Goal: Information Seeking & Learning: Understand process/instructions

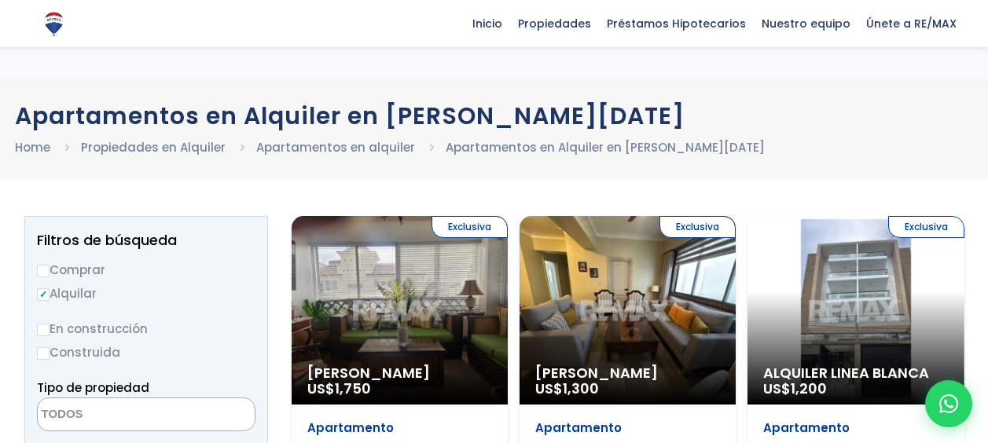
select select
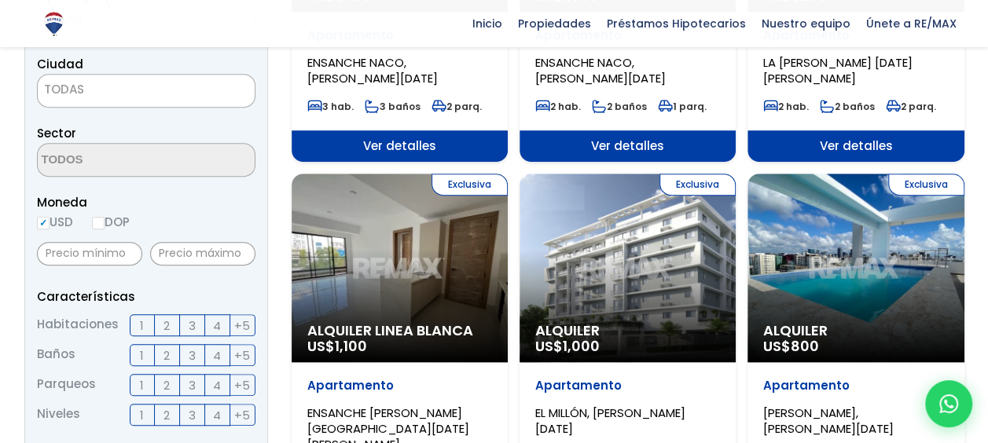
scroll to position [471, 0]
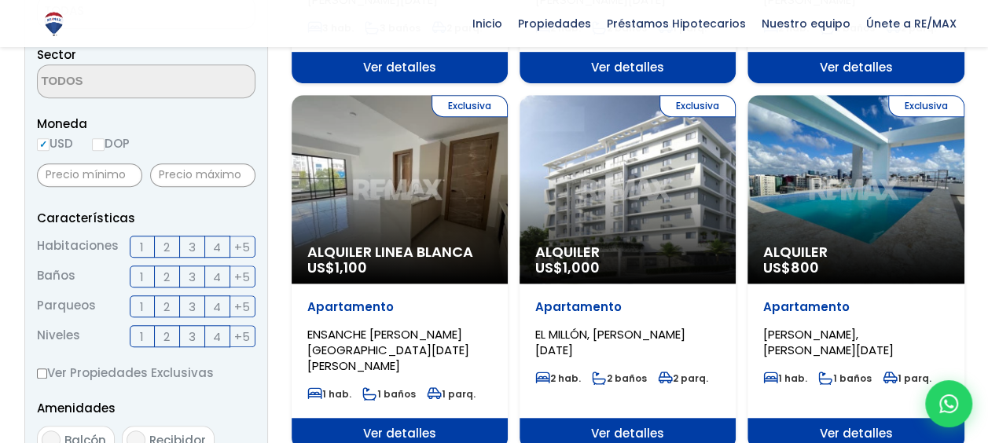
click at [170, 307] on span "2" at bounding box center [166, 307] width 6 height 20
click at [0, 0] on input "2" at bounding box center [0, 0] width 0 height 0
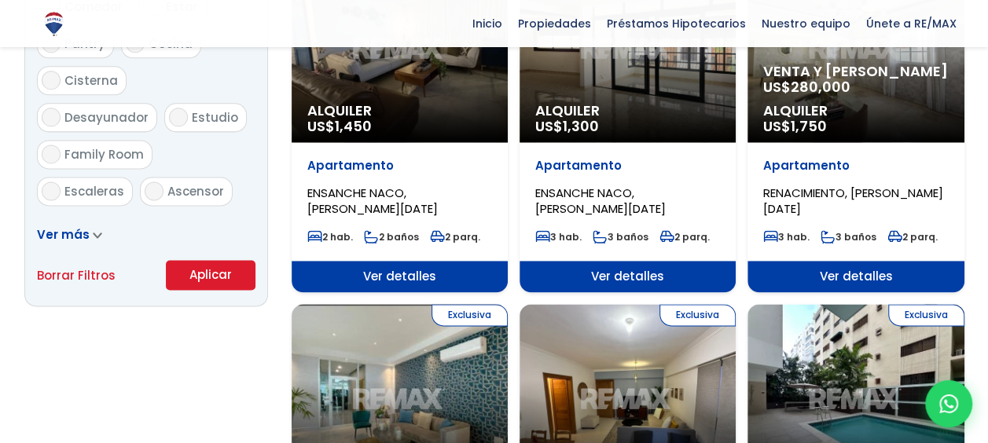
scroll to position [1022, 0]
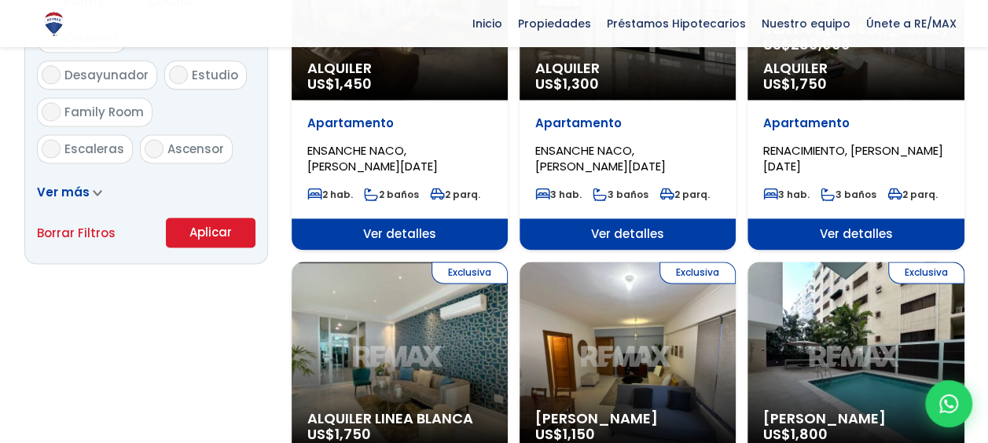
click at [93, 193] on icon at bounding box center [97, 192] width 9 height 7
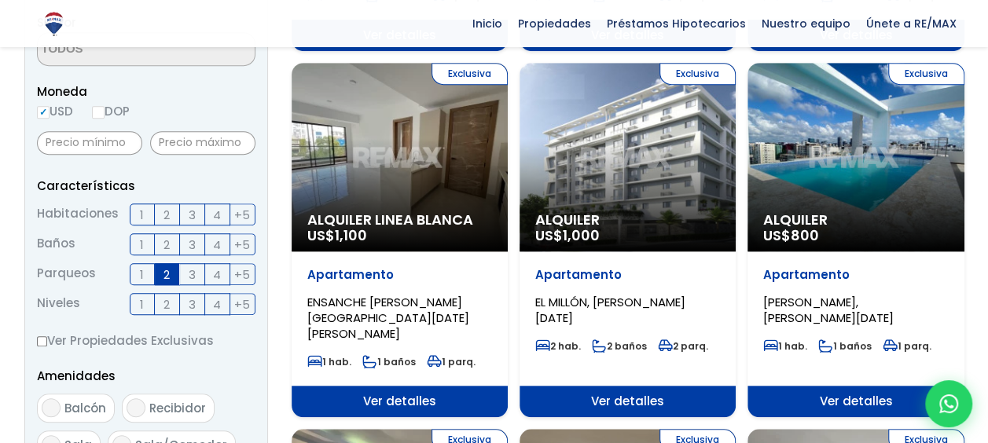
scroll to position [504, 0]
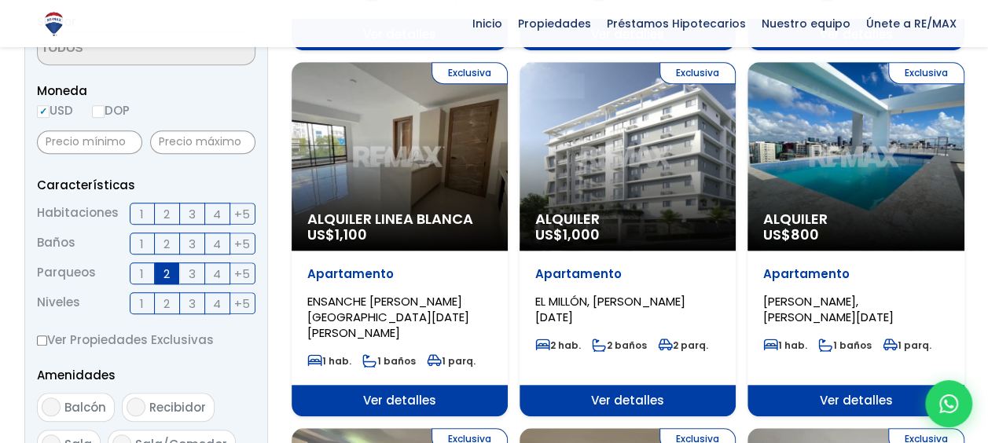
click at [114, 108] on label "DOP" at bounding box center [111, 111] width 38 height 20
click at [0, 0] on input "DOP" at bounding box center [0, 0] width 0 height 0
click at [47, 115] on input "USD" at bounding box center [43, 111] width 13 height 13
click at [105, 107] on input "DOP" at bounding box center [98, 111] width 13 height 13
radio input "true"
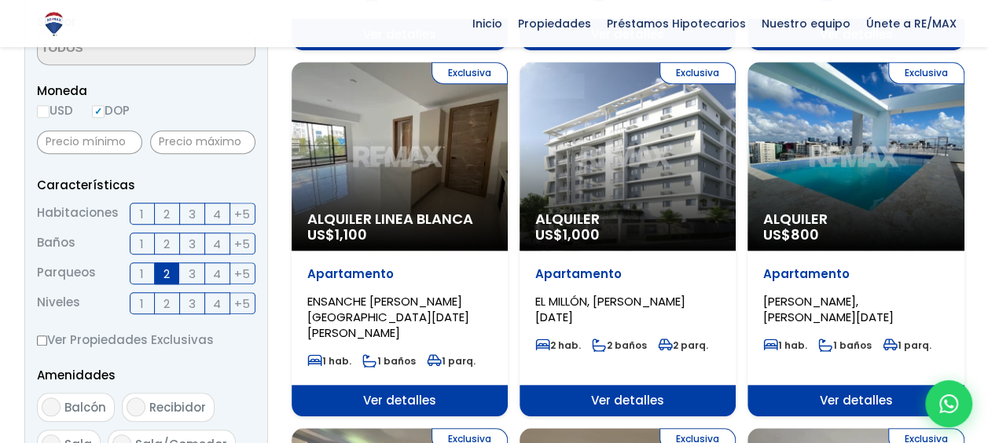
click at [102, 112] on input "DOP" at bounding box center [98, 111] width 13 height 13
click at [170, 142] on input "text" at bounding box center [202, 142] width 105 height 24
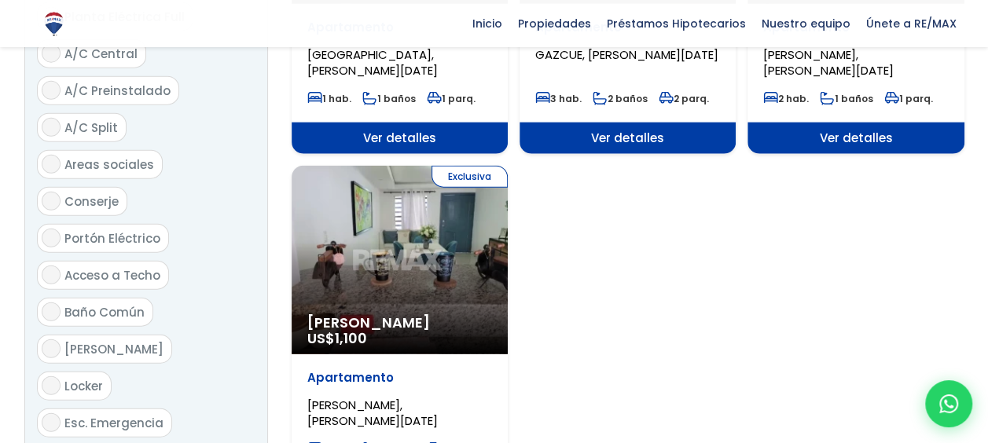
scroll to position [1997, 0]
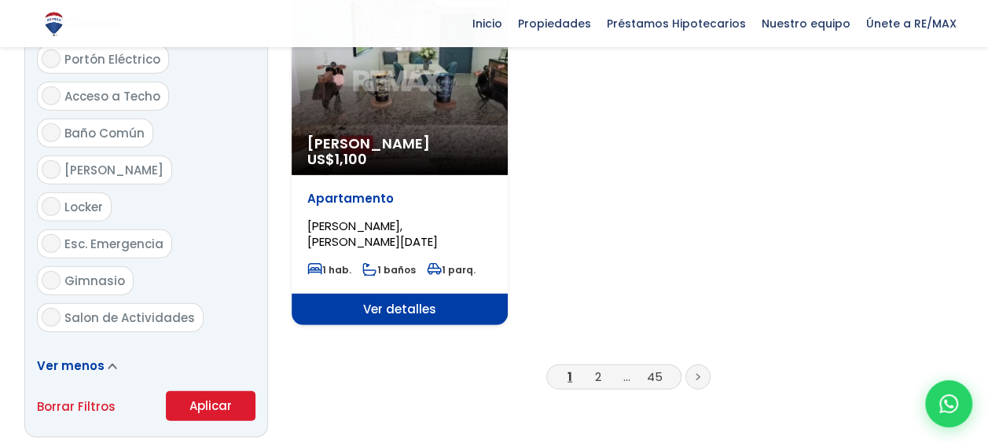
type input "40,000"
click at [192, 391] on button "Aplicar" at bounding box center [211, 406] width 90 height 30
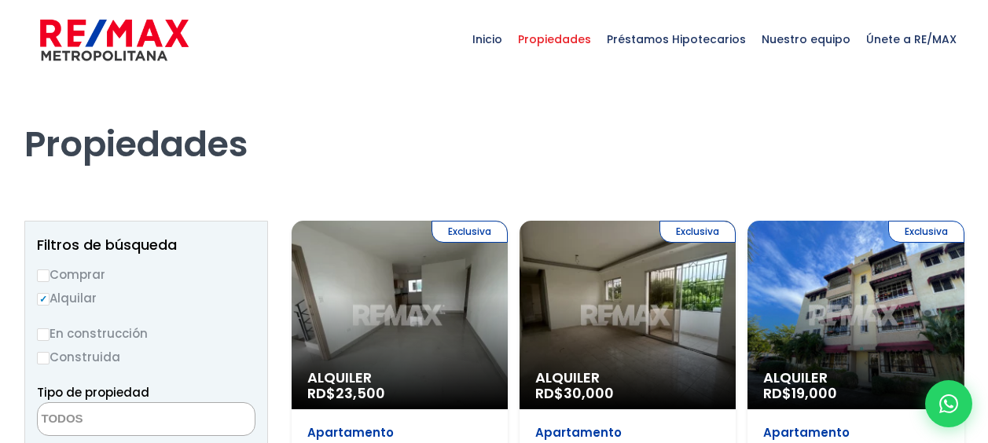
select select
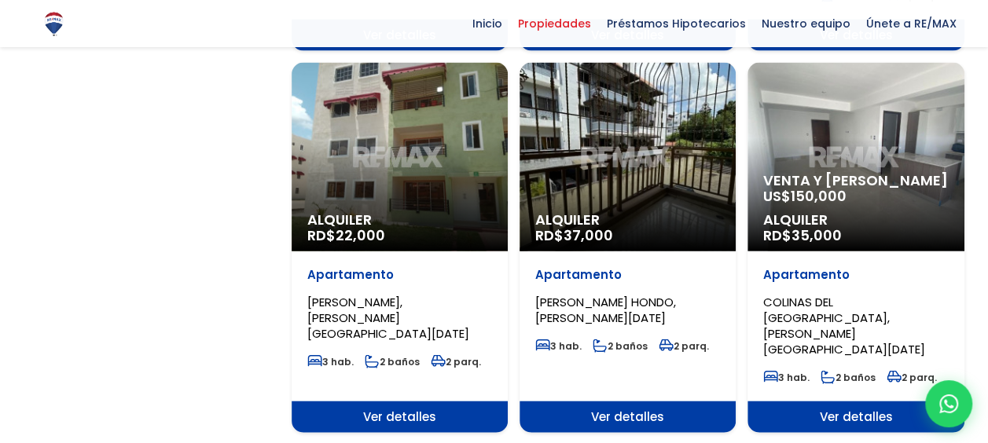
scroll to position [1650, 0]
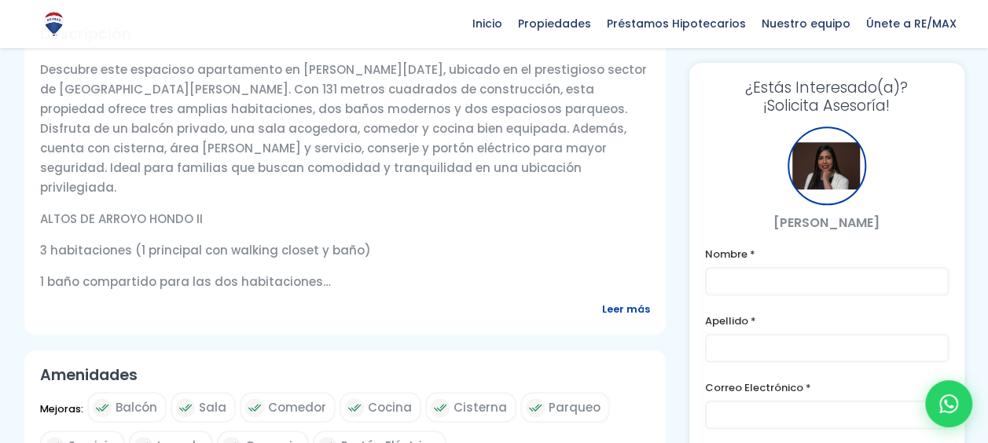
scroll to position [629, 0]
click at [614, 299] on span "Leer más" at bounding box center [626, 309] width 48 height 20
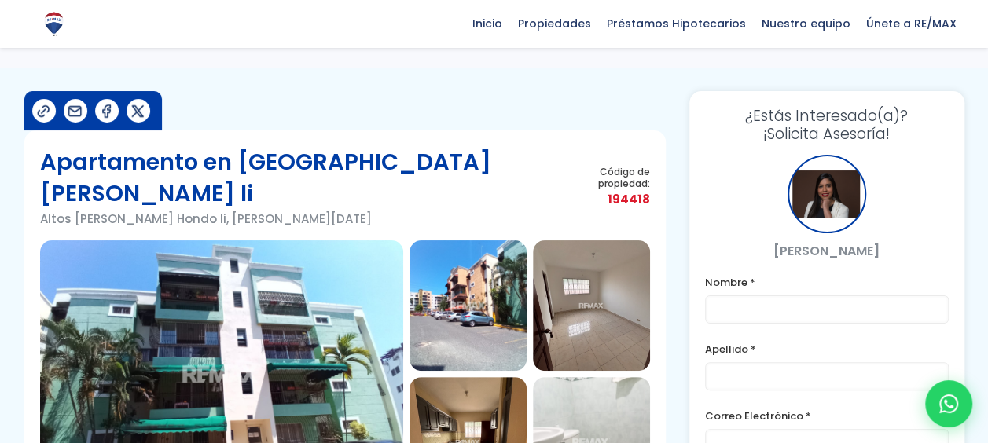
scroll to position [0, 0]
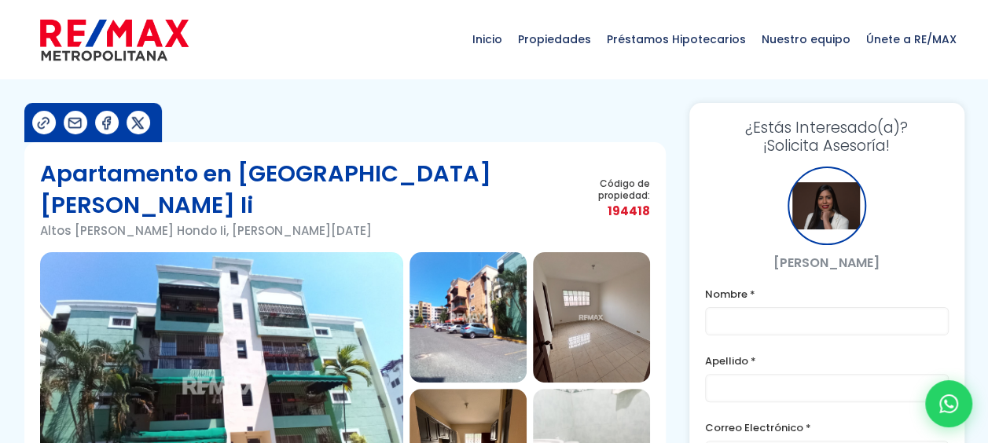
click at [267, 262] on img at bounding box center [221, 385] width 363 height 267
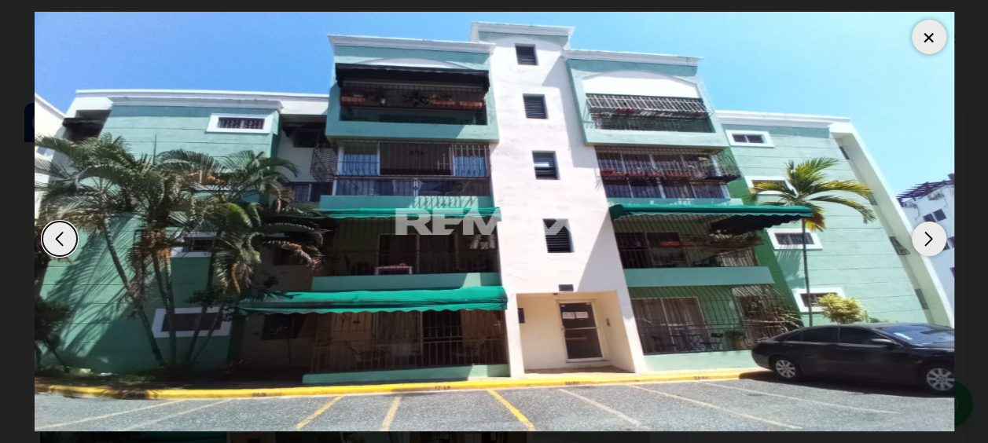
click at [931, 238] on div "Next slide" at bounding box center [929, 239] width 35 height 35
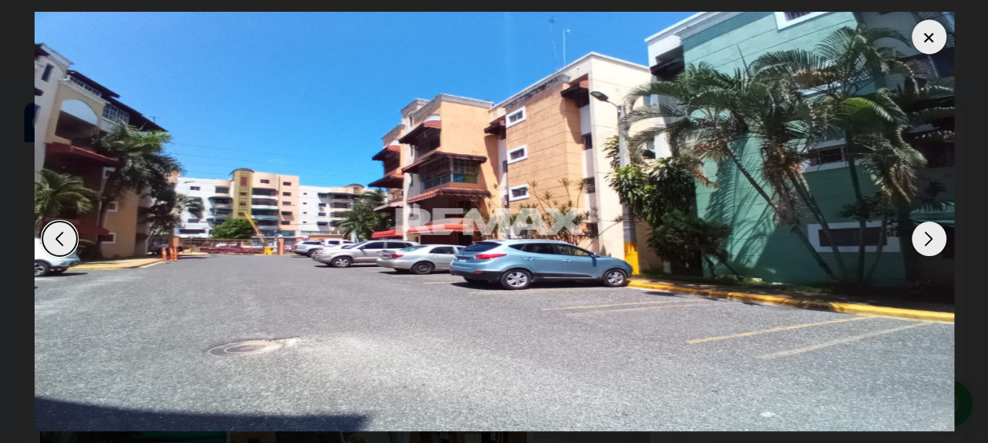
click at [931, 238] on div "Next slide" at bounding box center [929, 239] width 35 height 35
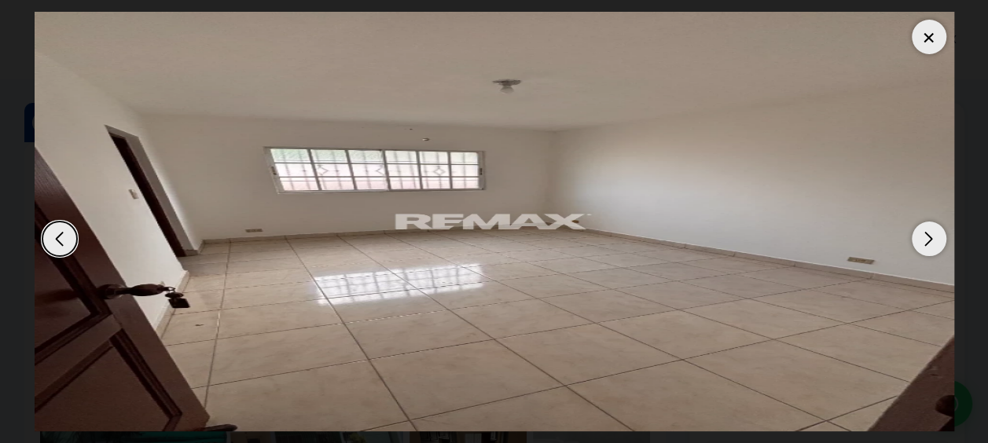
click at [931, 238] on div "Next slide" at bounding box center [929, 239] width 35 height 35
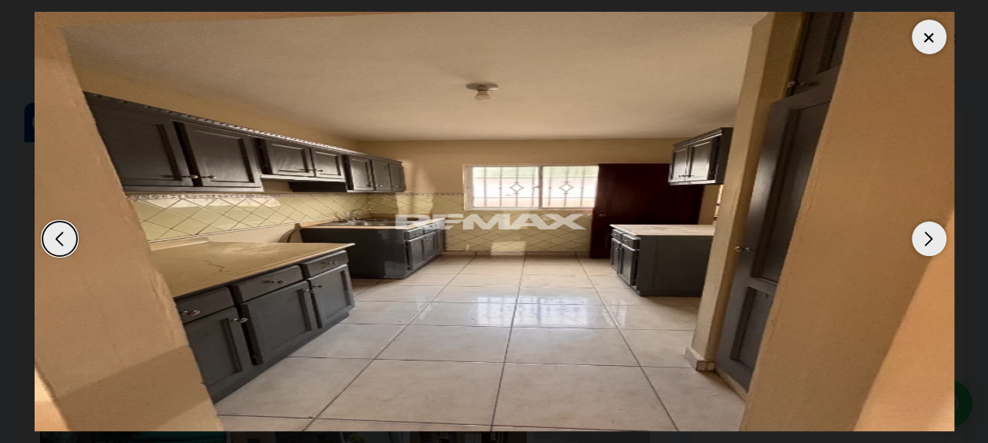
click at [931, 238] on div "Next slide" at bounding box center [929, 239] width 35 height 35
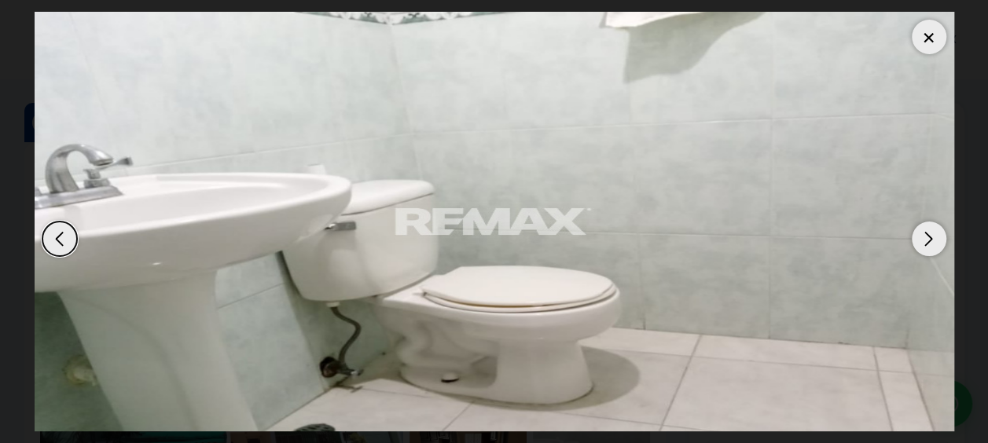
click at [931, 238] on div "Next slide" at bounding box center [929, 239] width 35 height 35
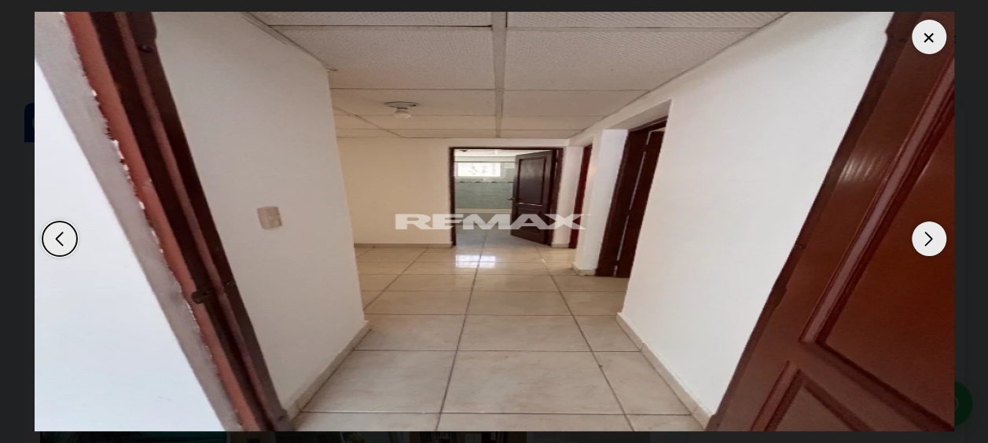
click at [931, 238] on div "Next slide" at bounding box center [929, 239] width 35 height 35
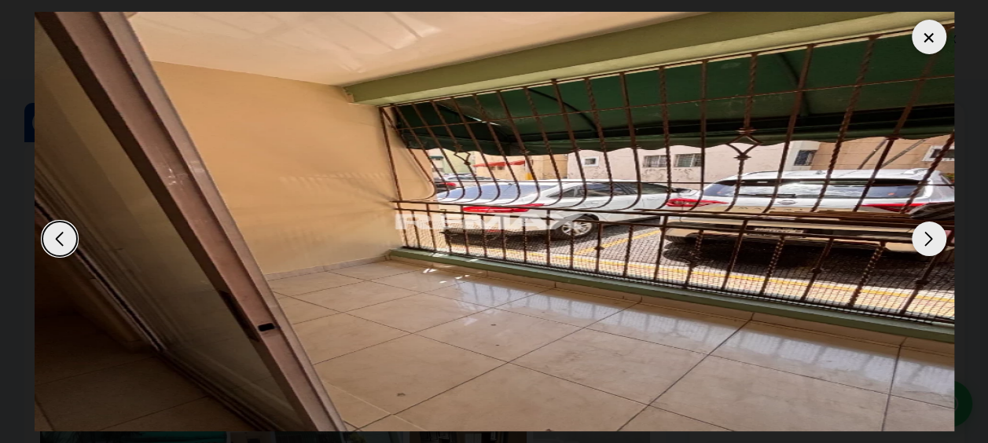
click at [931, 238] on div "Next slide" at bounding box center [929, 239] width 35 height 35
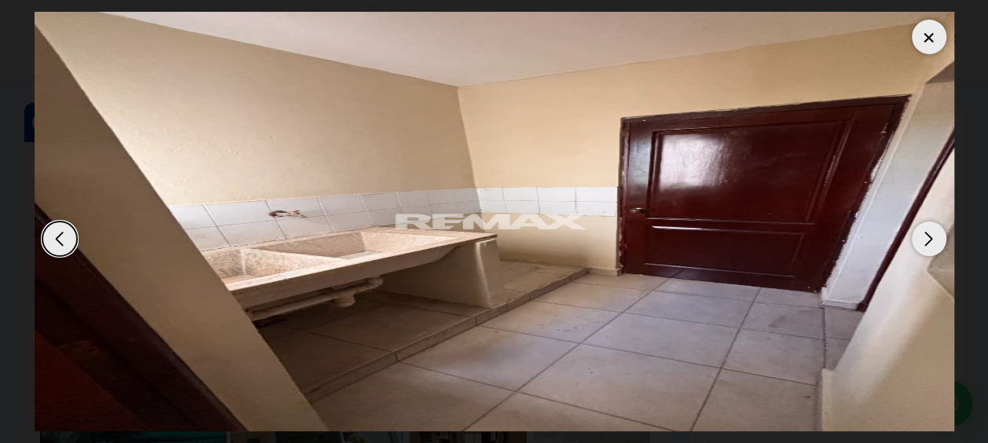
click at [931, 238] on div "Next slide" at bounding box center [929, 239] width 35 height 35
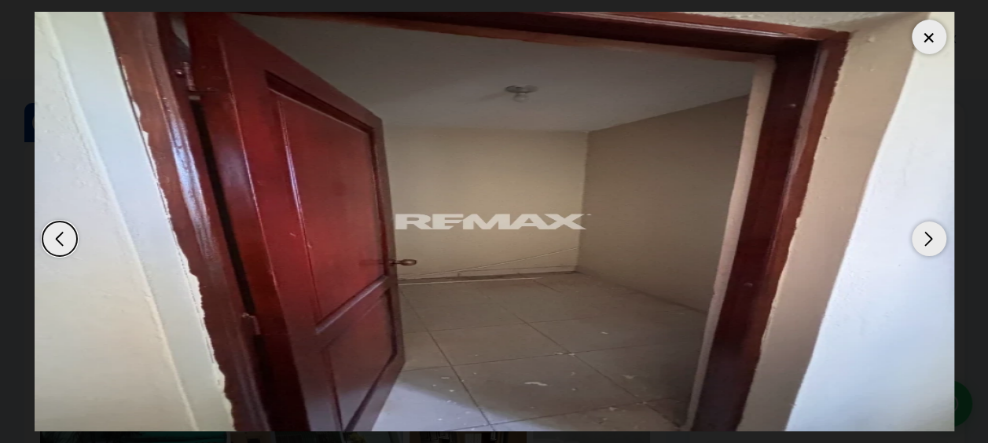
click at [931, 238] on div "Next slide" at bounding box center [929, 239] width 35 height 35
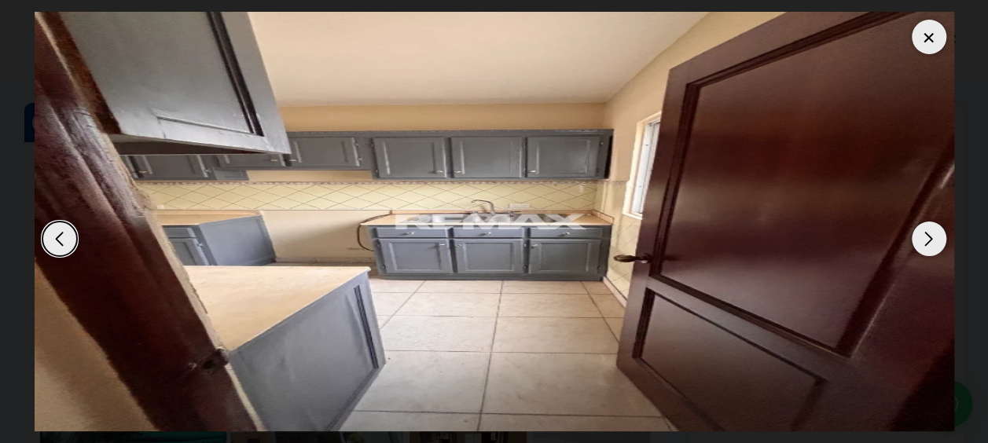
click at [931, 238] on div "Next slide" at bounding box center [929, 239] width 35 height 35
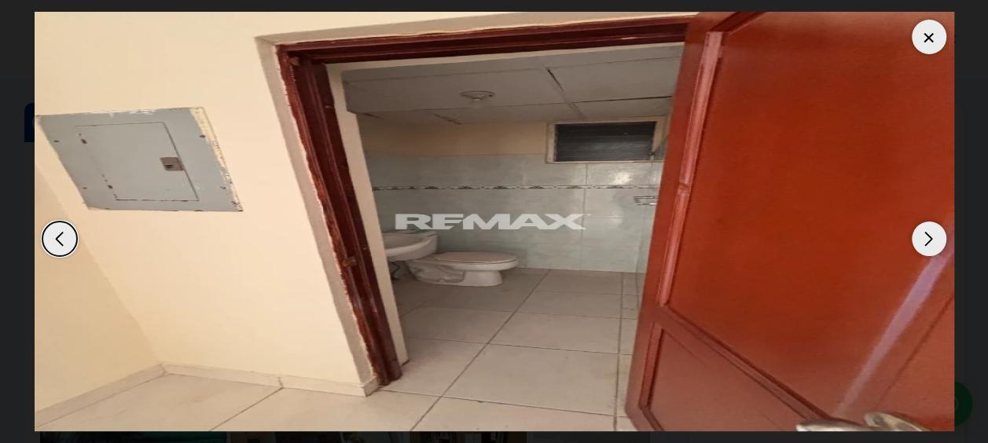
click at [931, 238] on div "Next slide" at bounding box center [929, 239] width 35 height 35
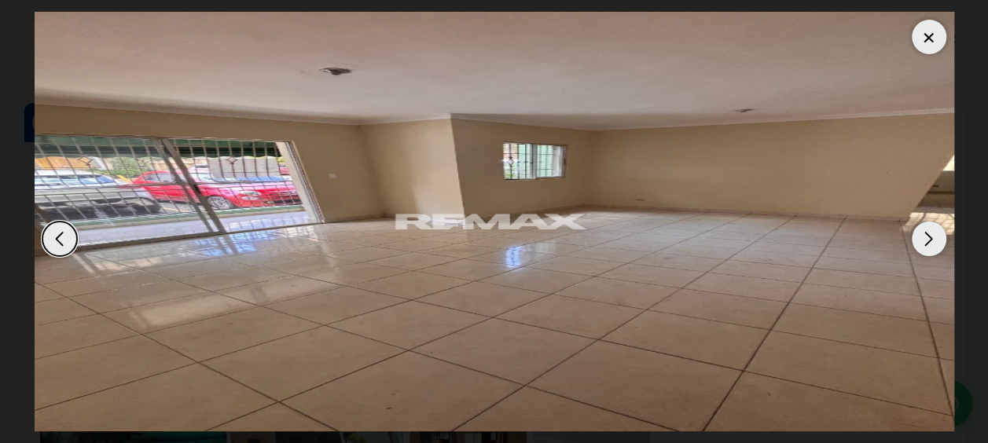
click at [931, 238] on div "Next slide" at bounding box center [929, 239] width 35 height 35
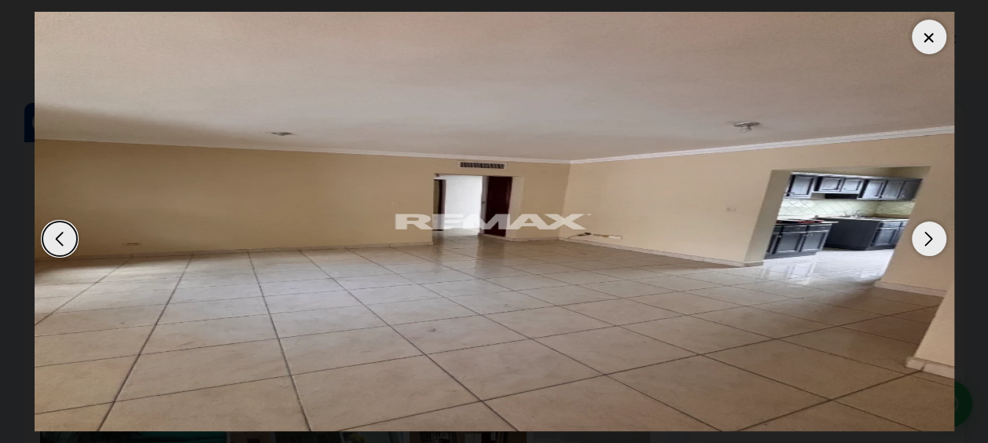
click at [931, 238] on div "Next slide" at bounding box center [929, 239] width 35 height 35
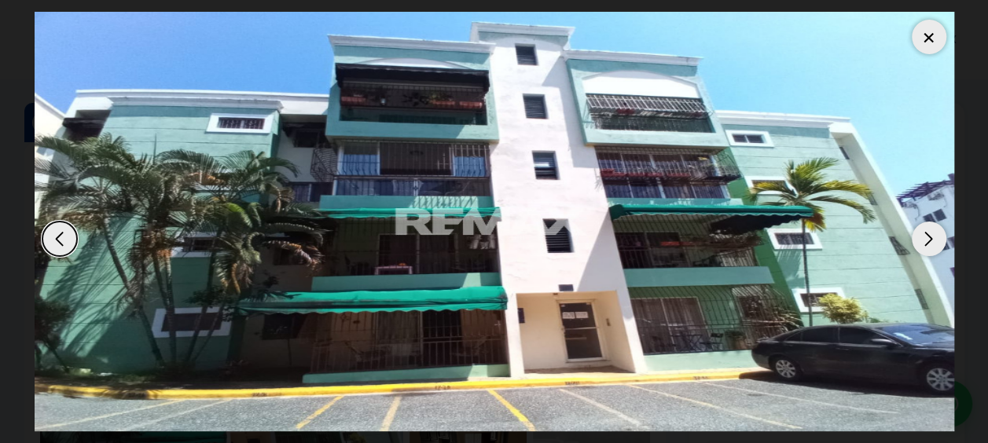
click at [919, 37] on div at bounding box center [929, 37] width 35 height 35
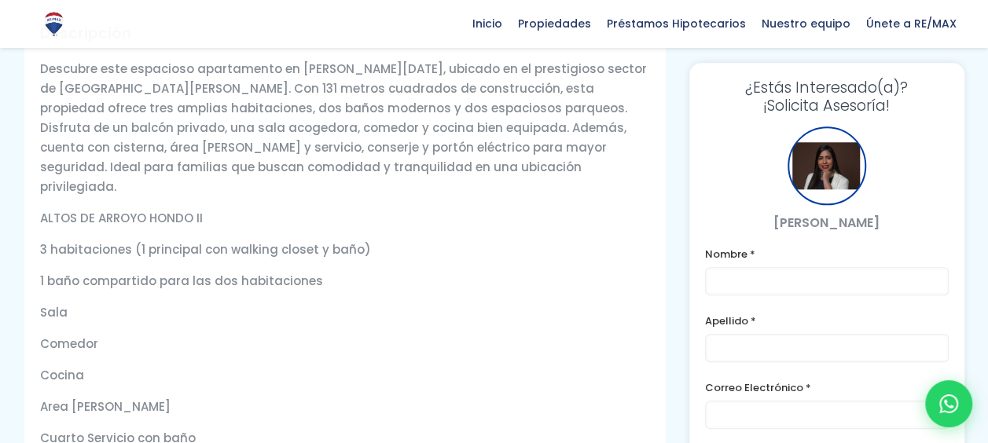
scroll to position [471, 0]
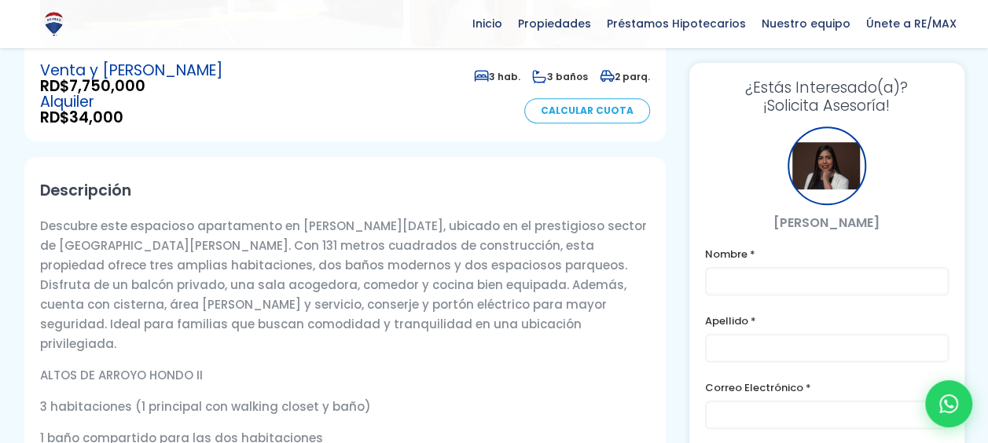
drag, startPoint x: 41, startPoint y: 321, endPoint x: 202, endPoint y: 324, distance: 161.1
click at [202, 365] on p "ALTOS DE ARROYO HONDO II" at bounding box center [345, 375] width 610 height 20
copy p "ALTOS DE ARROYO HONDO II"
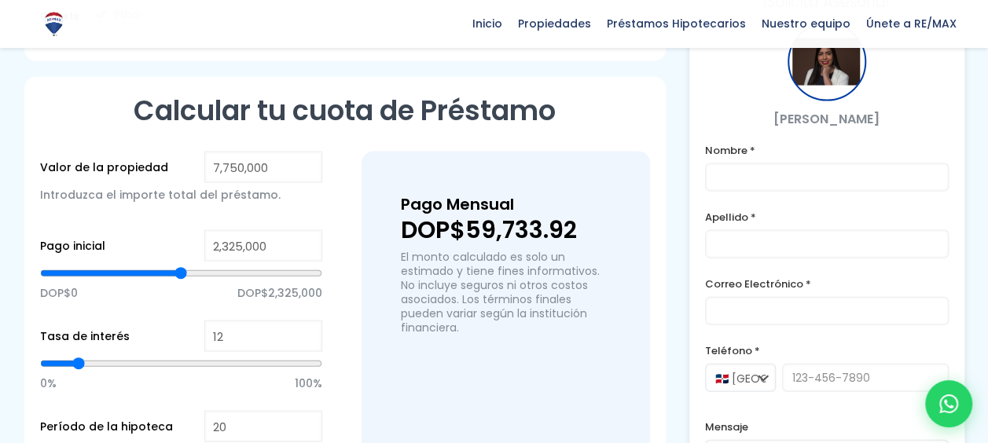
scroll to position [1572, 0]
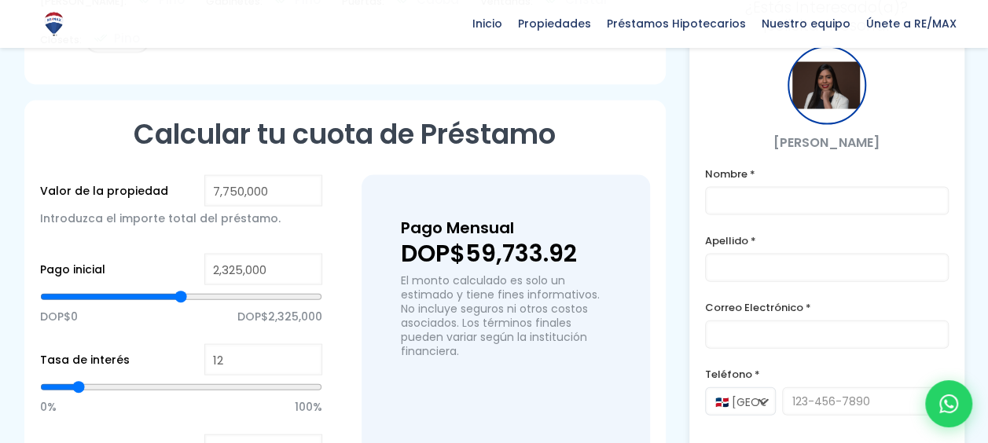
type input "3,965,652"
type input "3965652"
type input "4,116,151"
type input "4116151"
type input "4,236,551"
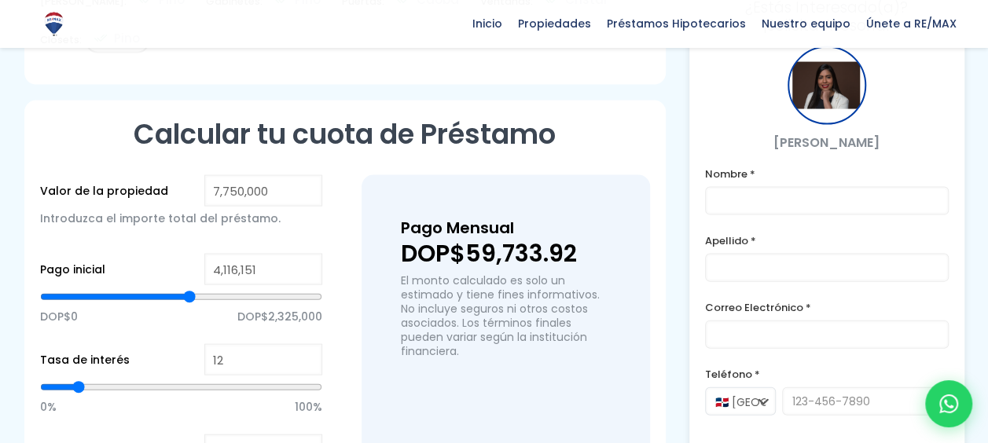
type input "4236551"
type input "4,387,050"
type input "4387050"
type input "4,417,150"
type input "4417150"
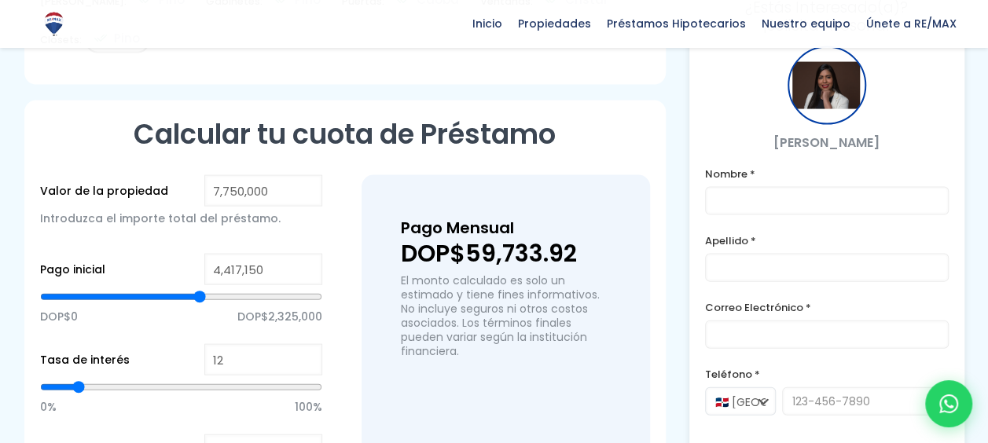
type input "4,447,249"
type input "4447249"
type input "4,462,299"
type input "4462299"
type input "4,477,349"
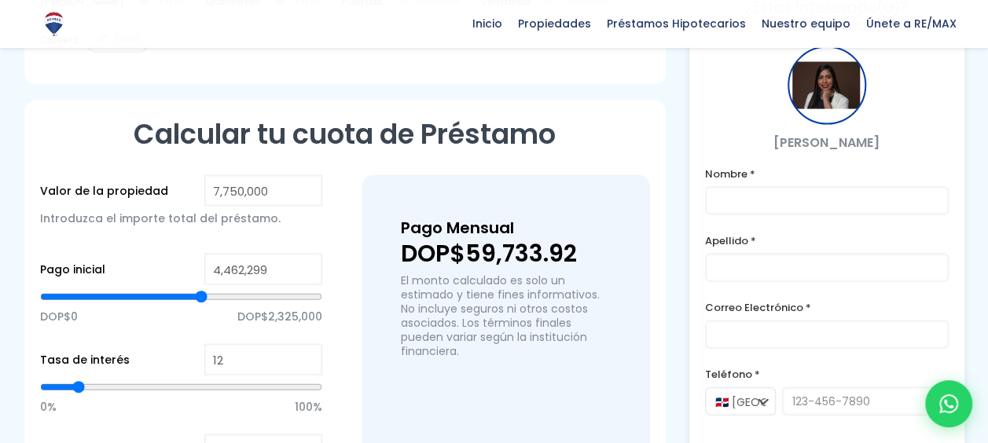
type input "4477349"
type input "4,537,549"
type input "4537549"
type input "4,567,649"
type input "4567649"
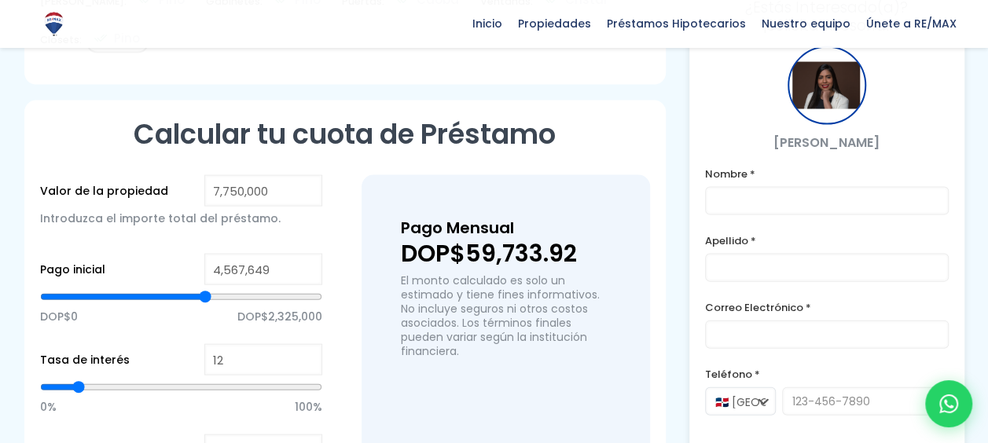
type input "4,627,848"
type input "4627848"
type input "4,748,248"
type input "4748248"
type input "4,883,697"
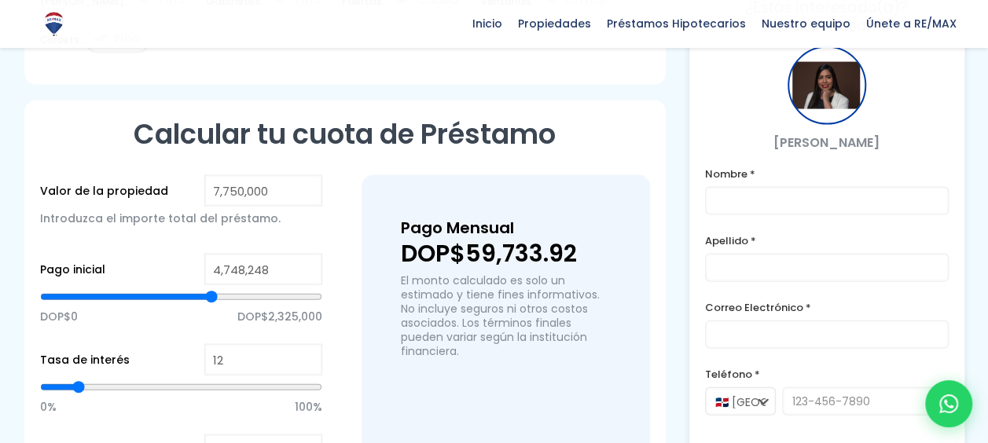
type input "4883697"
type input "4,989,046"
type input "4989046"
type input "5,079,346"
type input "5079346"
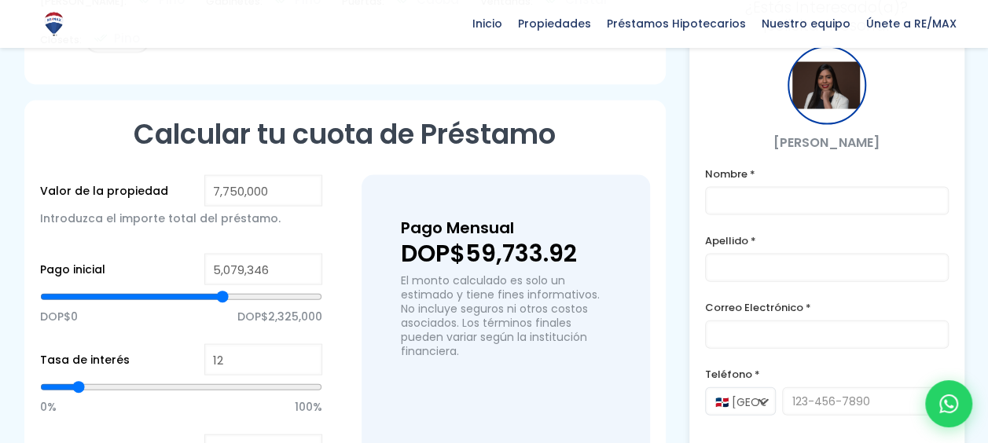
type input "5,184,695"
type input "5184695"
type input "5,244,895"
type input "5244895"
type input "5,259,945"
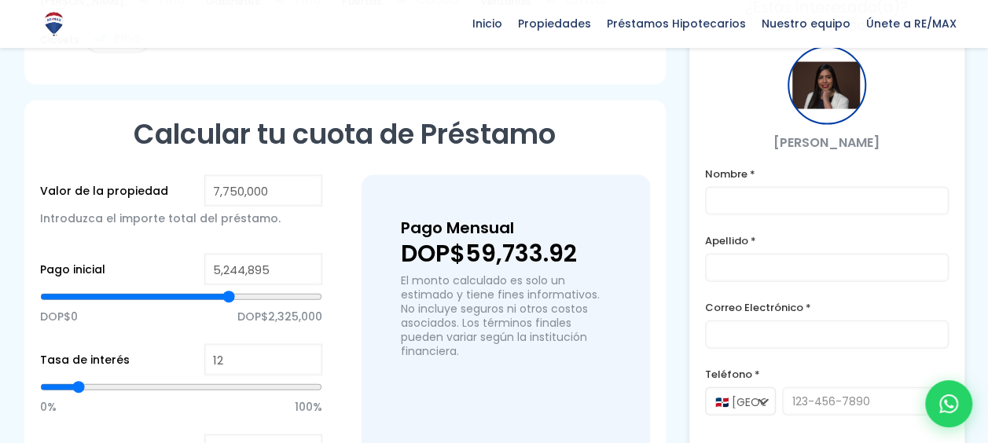
type input "5259945"
type input "5,290,045"
type input "5290045"
type input "5,305,095"
type input "5305095"
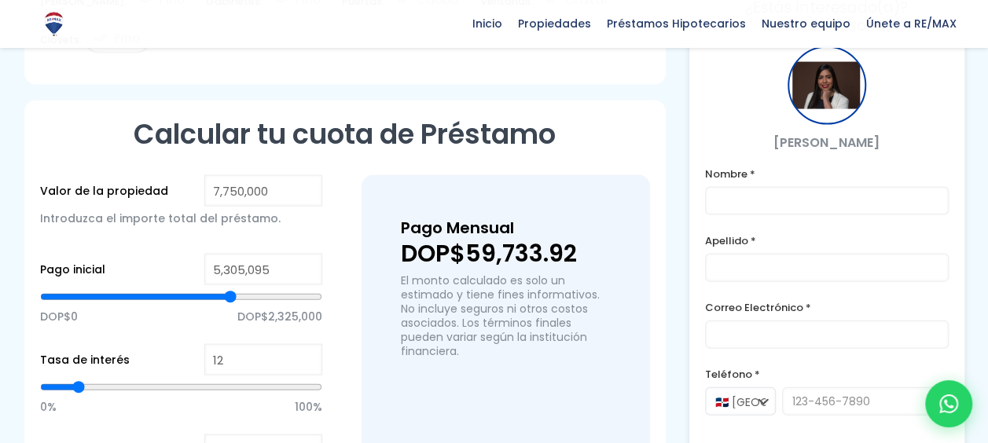
type input "5,335,194"
type input "5335194"
type input "5,350,244"
type input "5350244"
type input "5,380,344"
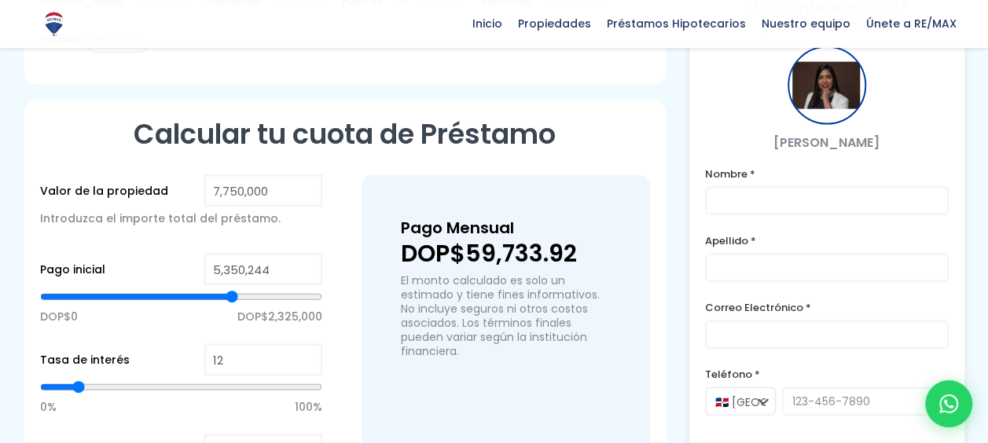
type input "5380344"
type input "5,425,494"
type input "5425494"
type input "5,470,644"
type input "5470644"
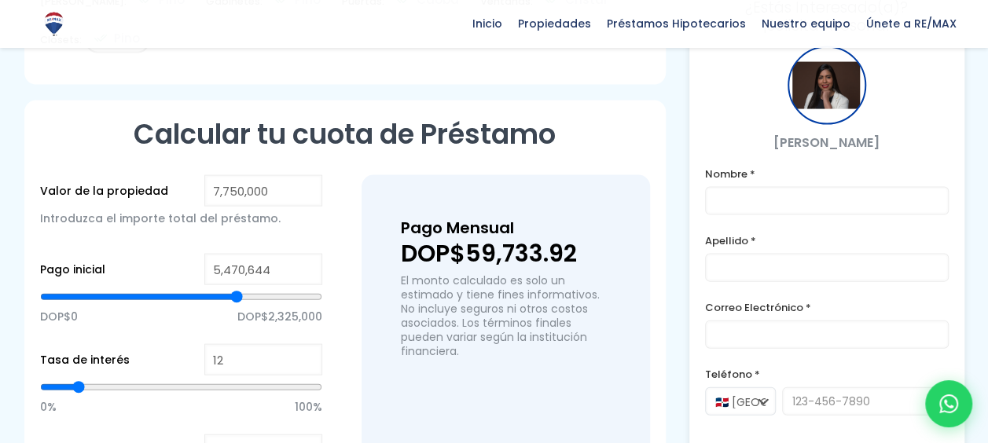
type input "5,500,743"
type input "5500743"
type input "5,560,943"
type input "5560943"
type input "5,621,143"
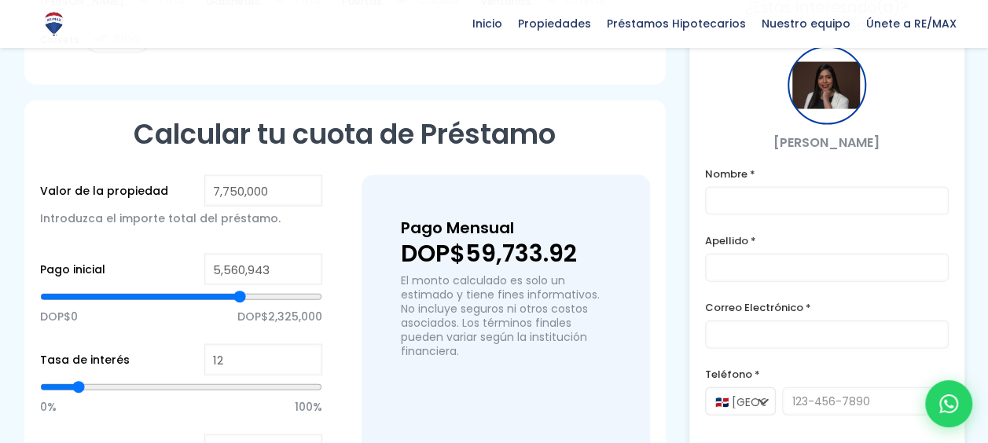
type input "5621143"
type input "5,651,243"
type input "5651243"
type input "5,681,342"
type input "5681342"
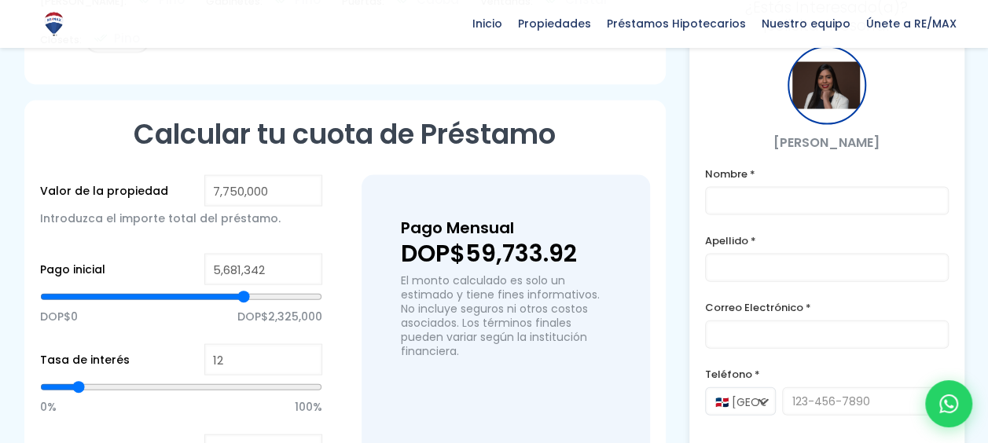
type input "5,696,392"
type input "5696392"
type input "5,726,492"
type input "5726492"
type input "5,756,592"
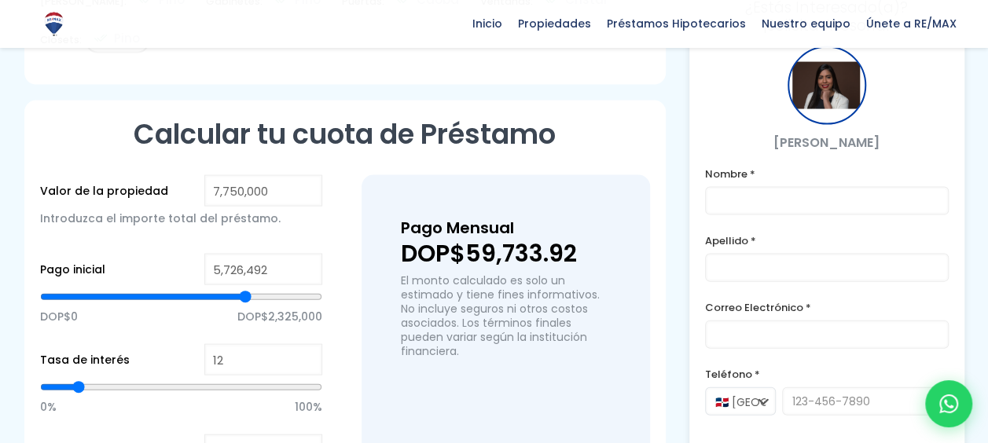
type input "5756592"
type input "5,786,692"
type input "5786692"
type input "5,801,742"
type input "5801742"
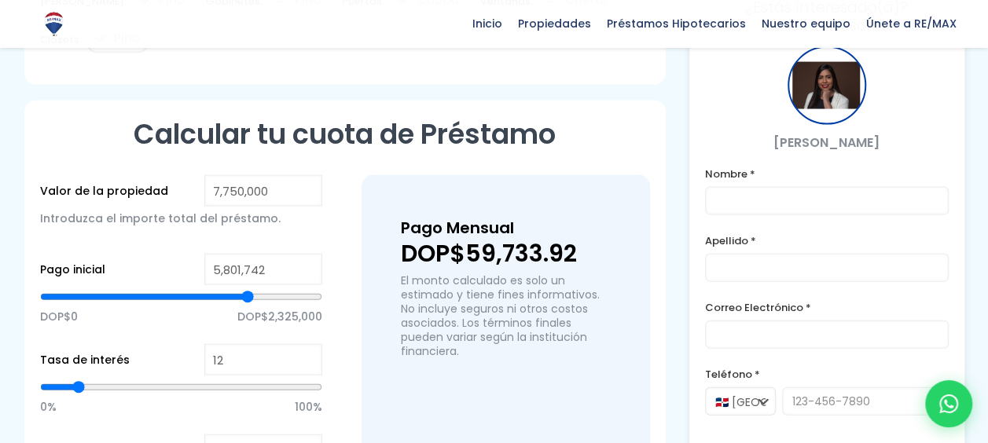
type input "5,816,792"
type input "5816792"
type input "5,831,841"
type input "5831841"
type input "5,846,891"
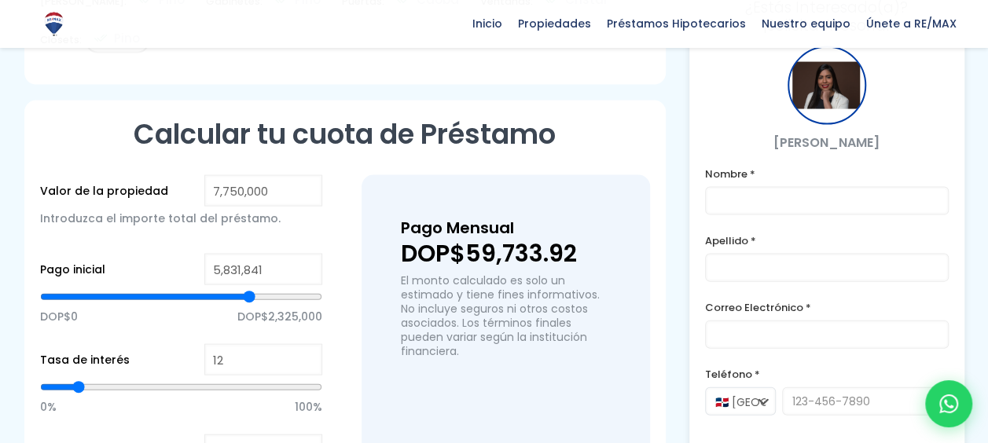
type input "5846891"
type input "5,861,941"
type input "5861941"
type input "5,876,991"
type input "5876991"
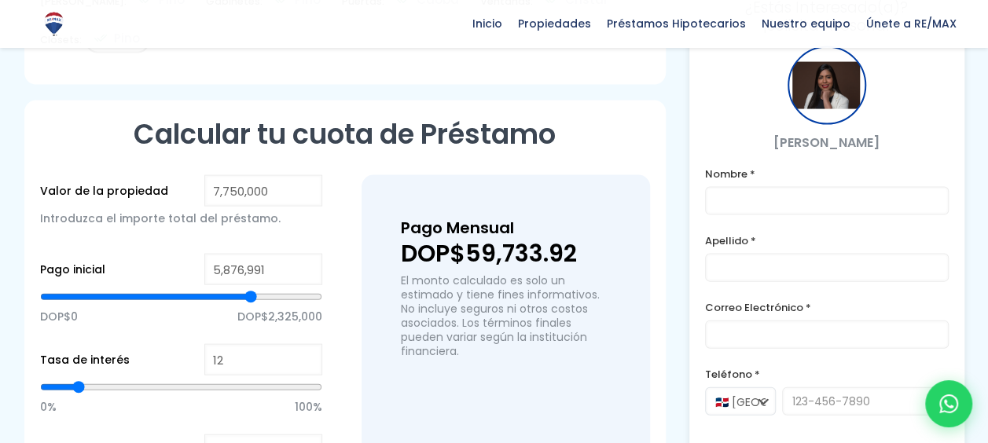
type input "5,892,041"
type input "5892041"
type input "5,907,091"
type input "5907091"
type input "5,892,041"
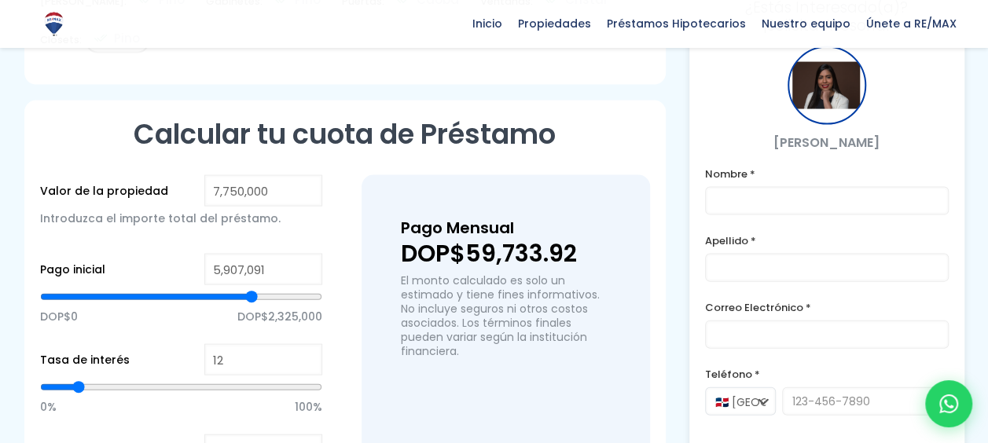
type input "5892041"
type input "5,876,991"
type input "5876991"
type input "5,846,891"
type input "5846891"
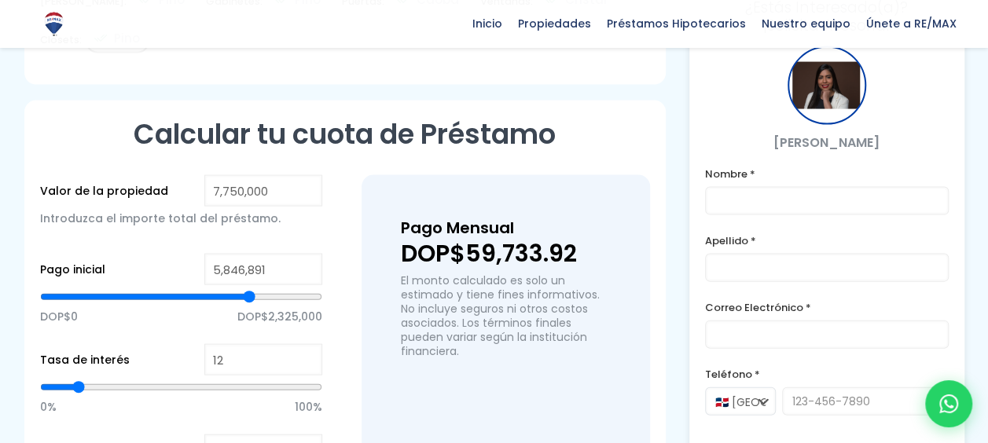
type input "5,831,841"
type input "5831841"
type input "5,816,792"
type input "5816792"
type input "5,801,742"
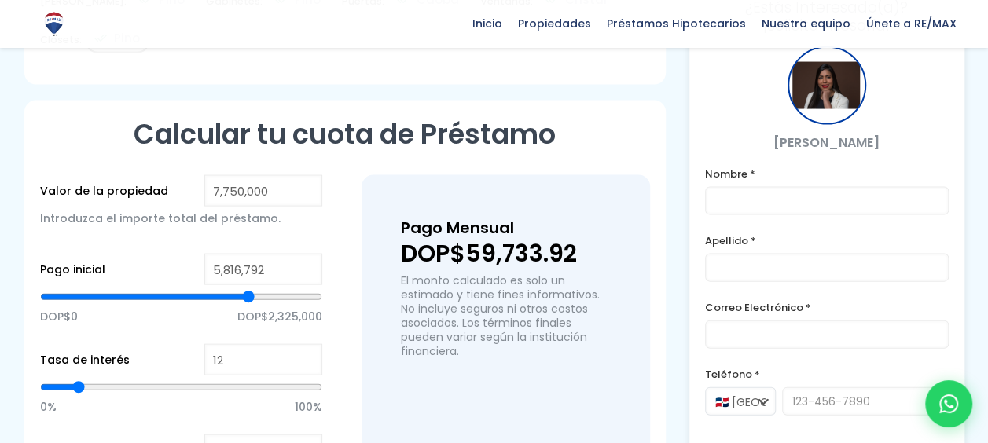
type input "5801742"
type input "5,786,692"
type input "5786692"
type input "5,771,642"
type input "5771642"
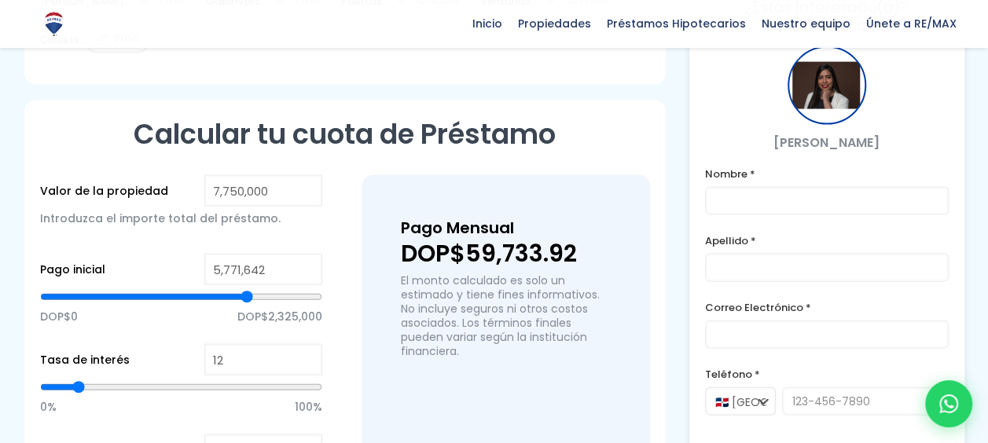
type input "5,756,592"
type input "5756592"
type input "5,741,542"
type input "5741542"
type input "5,726,492"
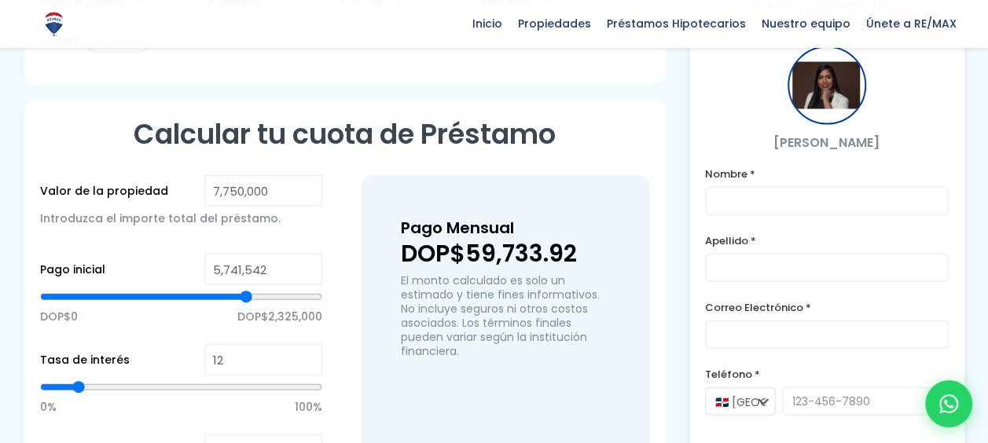
type input "5726492"
type input "5,711,442"
type input "5711442"
type input "5,696,392"
type input "5696392"
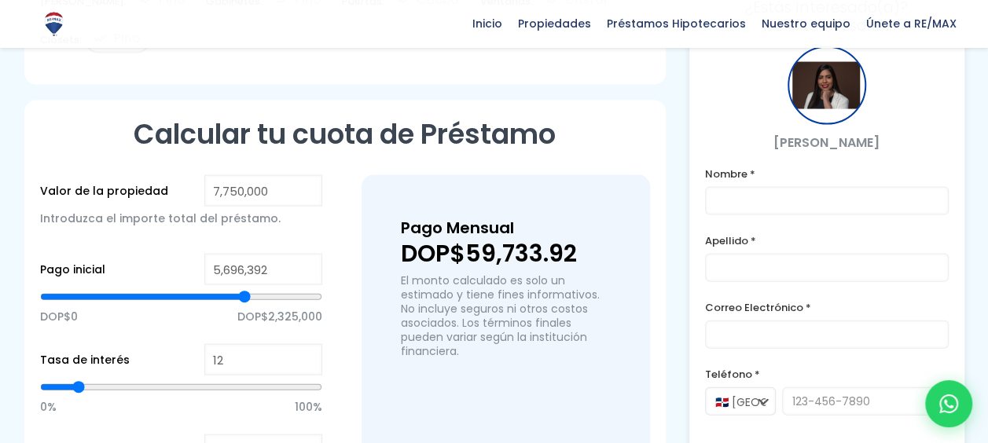
type input "5,681,342"
drag, startPoint x: 184, startPoint y: 247, endPoint x: 244, endPoint y: 248, distance: 59.7
type input "5681342"
click at [244, 289] on input "range" at bounding box center [181, 297] width 282 height 16
click at [335, 204] on div "Valor de la propiedad 7,750,000 Introduzca el importe total del préstamo. Pago …" at bounding box center [345, 373] width 610 height 397
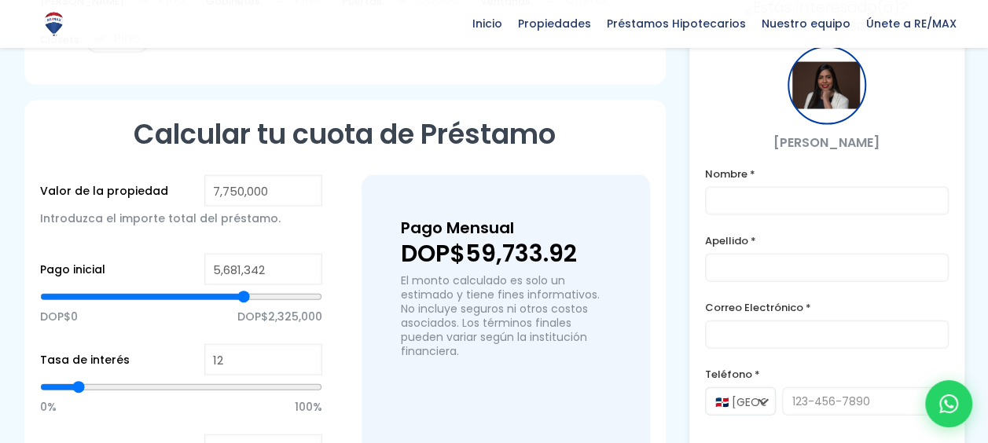
click at [281, 207] on div "Introduzca el importe total del préstamo." at bounding box center [181, 226] width 282 height 39
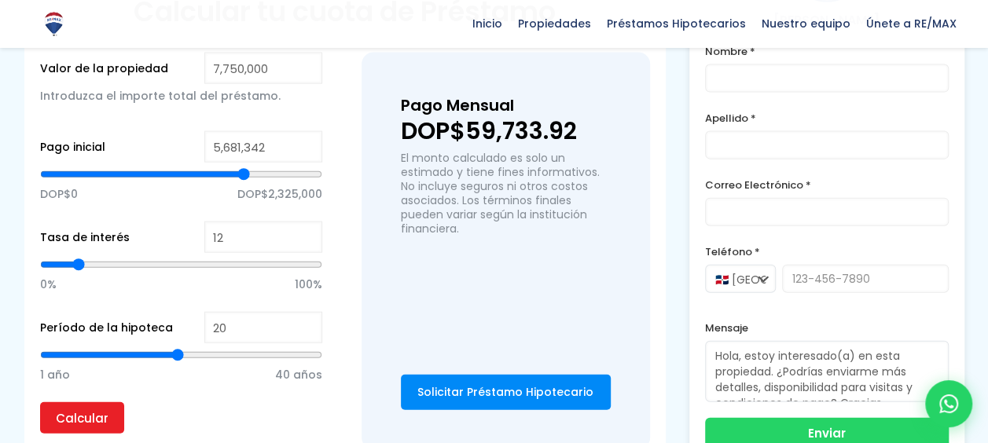
scroll to position [1729, 0]
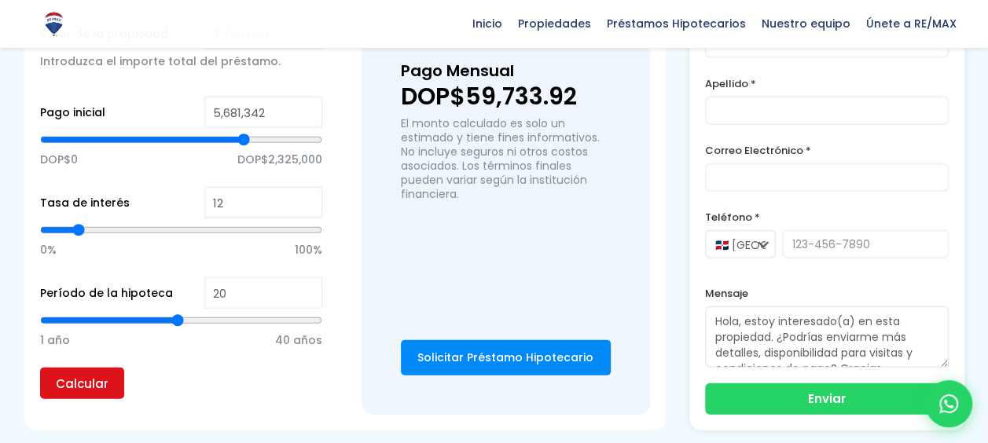
click at [64, 368] on input "Calcular" at bounding box center [82, 383] width 84 height 31
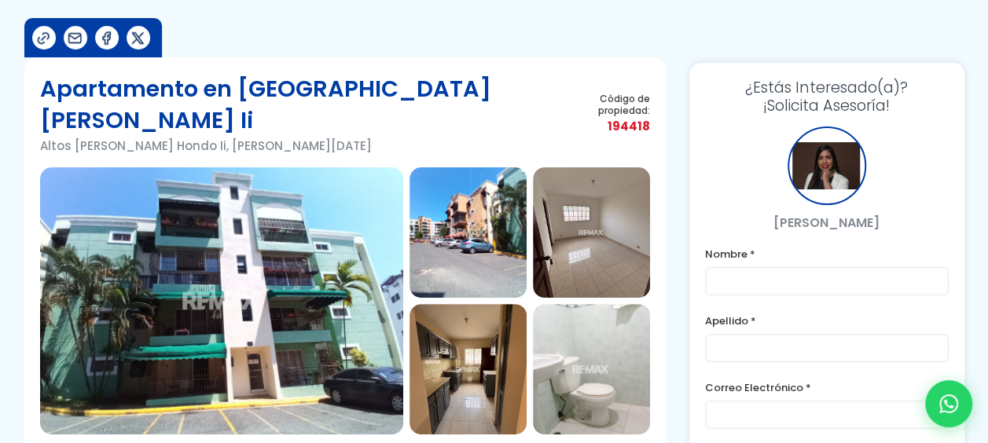
scroll to position [157, 0]
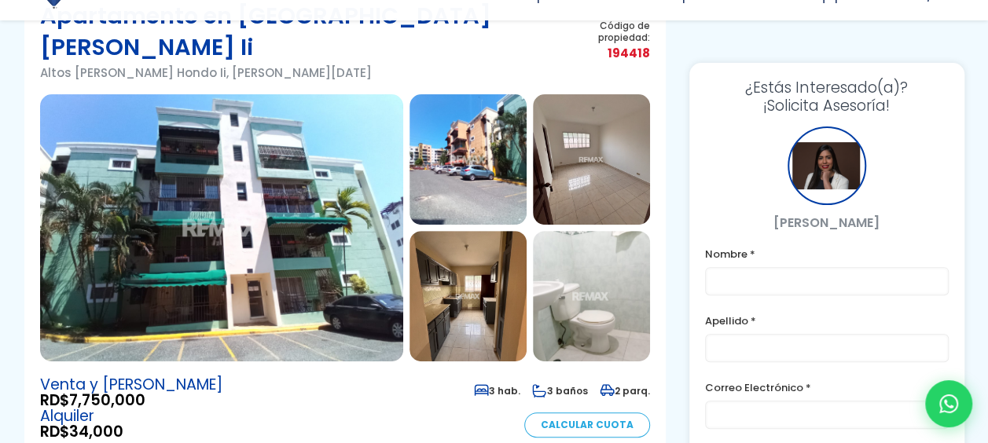
click at [206, 244] on img at bounding box center [221, 227] width 363 height 267
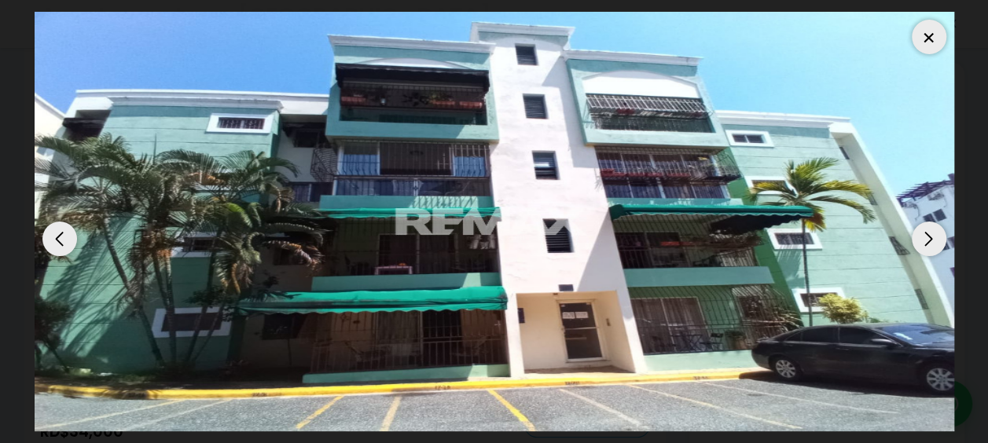
click at [934, 40] on div at bounding box center [929, 37] width 35 height 35
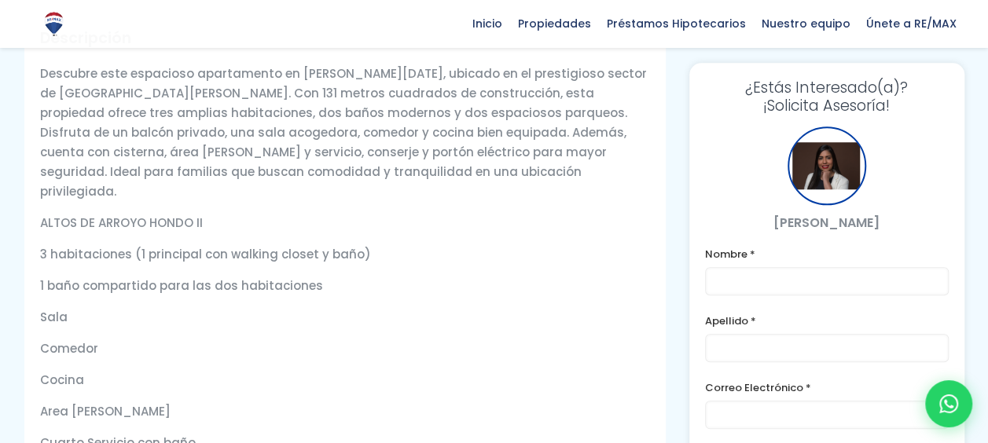
scroll to position [550, 0]
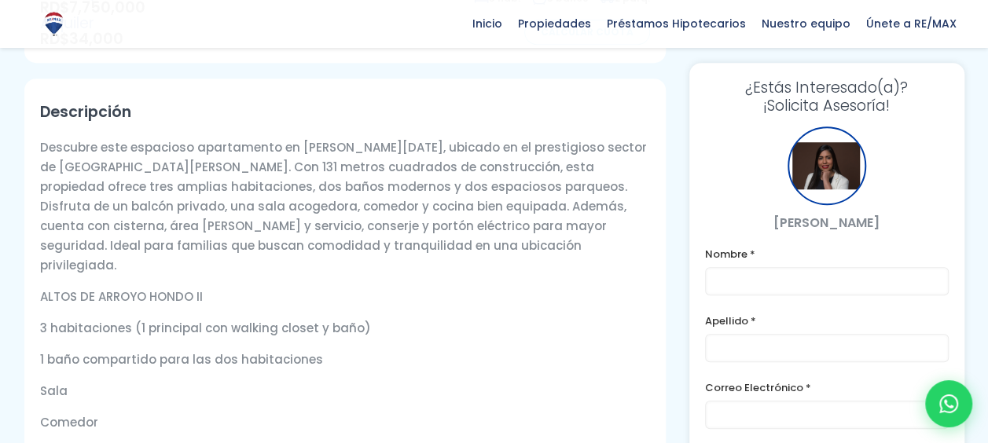
drag, startPoint x: 295, startPoint y: 134, endPoint x: 195, endPoint y: 221, distance: 133.1
click at [195, 221] on p "Descubre este espacioso apartamento en Santo Domingo de Guzmán, ubicado en el p…" at bounding box center [345, 207] width 610 height 138
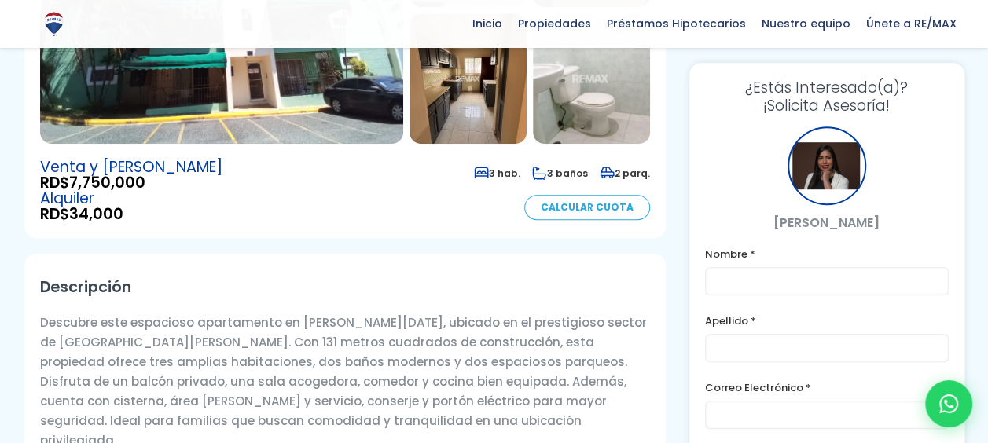
scroll to position [314, 0]
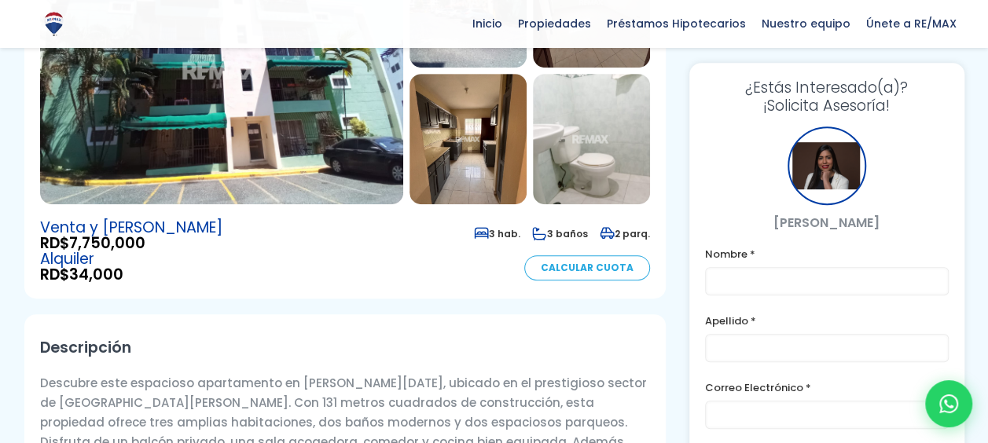
click at [575, 255] on link "Calcular Cuota" at bounding box center [587, 267] width 126 height 25
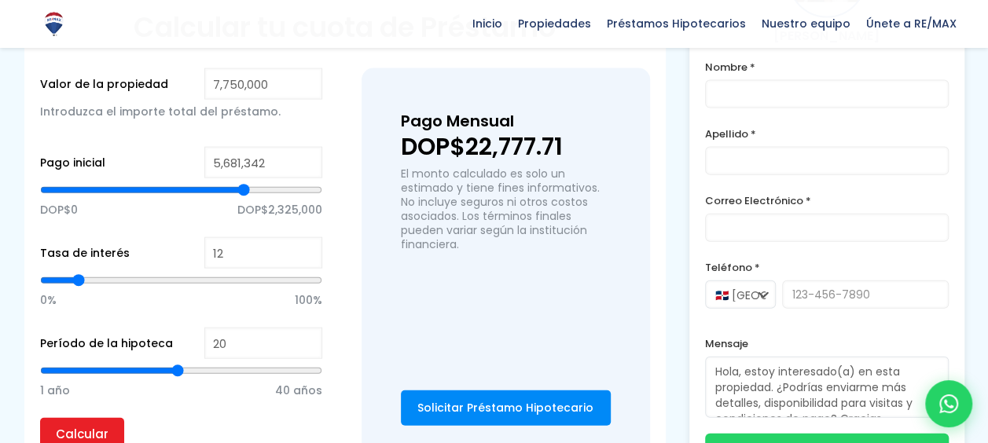
scroll to position [1684, 0]
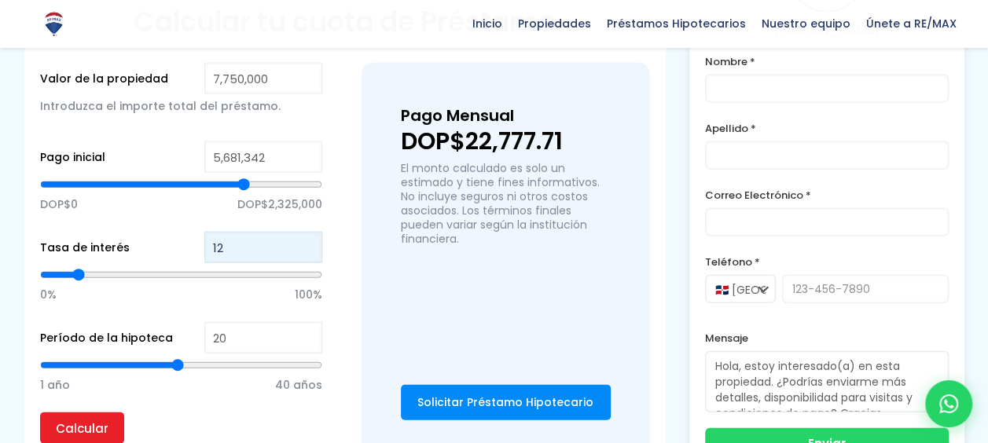
type input "13"
click at [305, 232] on input "13" at bounding box center [263, 247] width 118 height 31
type input "14"
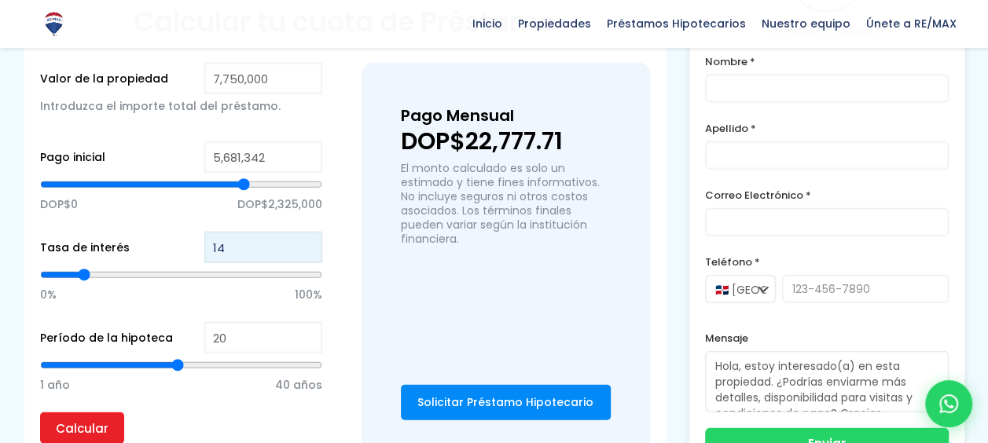
click at [307, 232] on input "14" at bounding box center [263, 247] width 118 height 31
type input "15"
click at [307, 232] on input "15" at bounding box center [263, 247] width 118 height 31
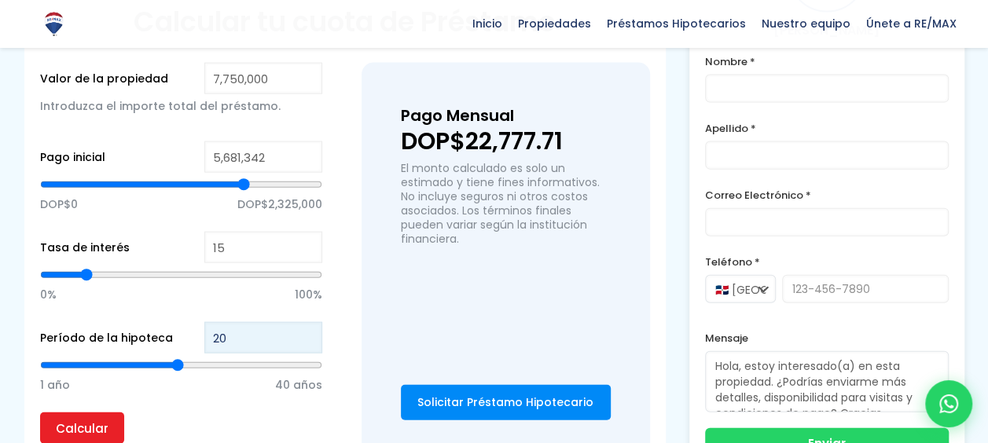
click at [229, 322] on input "20" at bounding box center [263, 337] width 118 height 31
drag, startPoint x: 222, startPoint y: 284, endPoint x: 206, endPoint y: 283, distance: 15.8
click at [206, 322] on input "20" at bounding box center [263, 337] width 118 height 31
type input "8"
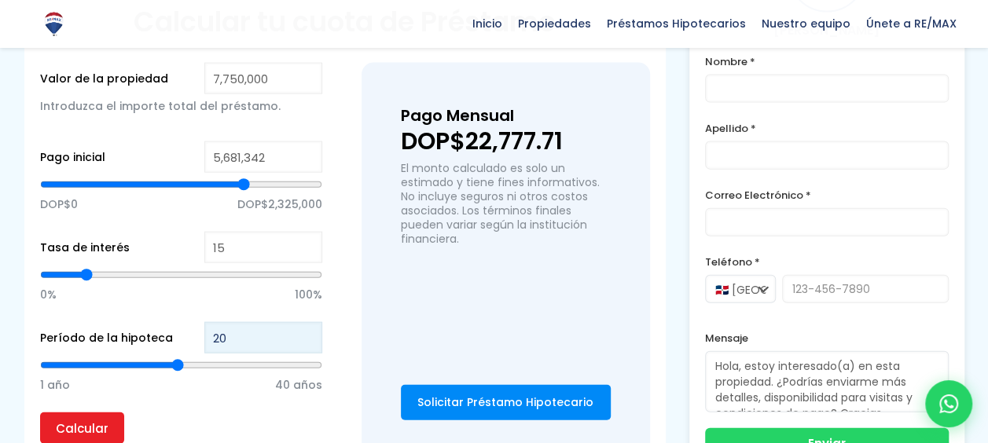
type input "8"
type input "83"
type input "40"
type input "8"
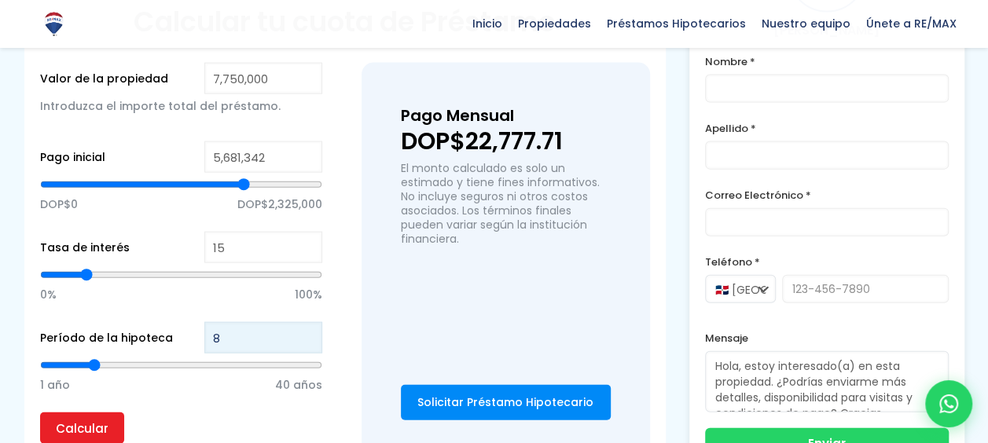
type input "21"
type input "7"
type input "72"
type input "40"
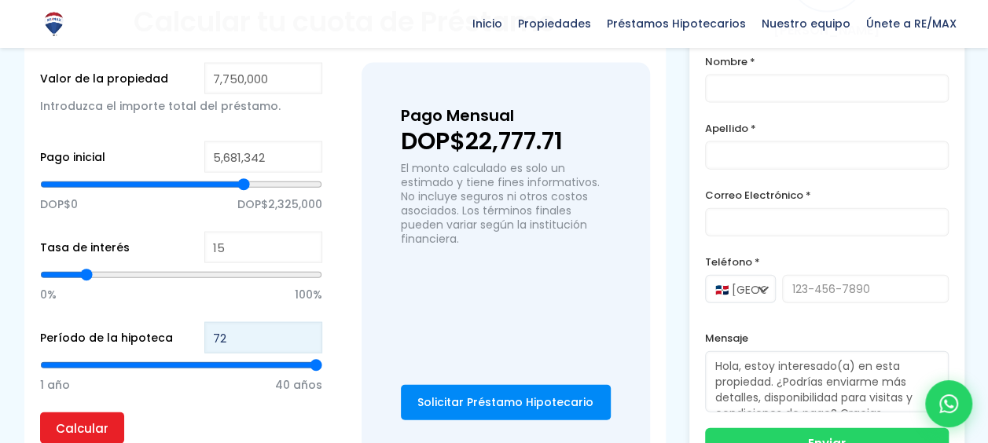
type input "7"
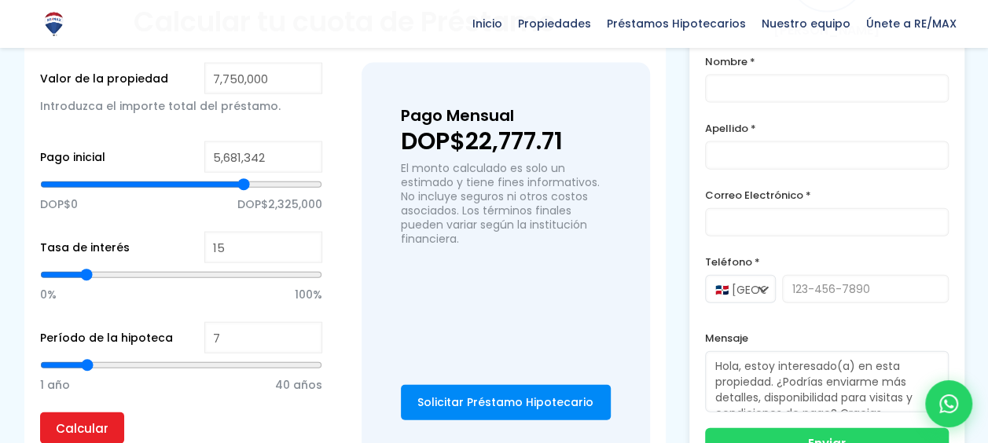
type input "8"
type input "9"
type input "10"
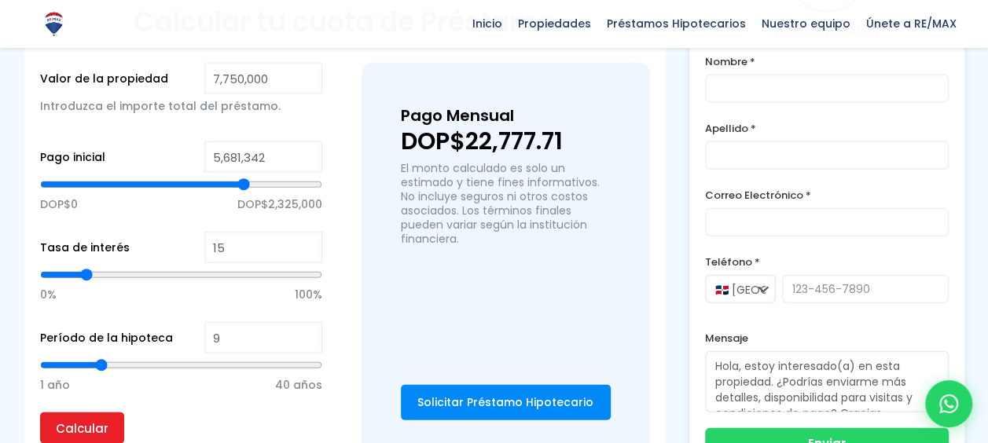
type input "10"
type input "11"
type input "12"
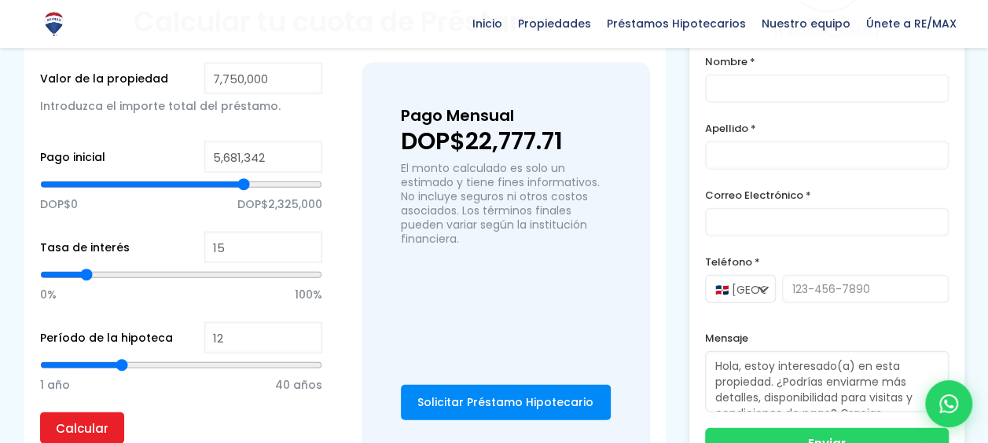
type input "13"
type input "14"
type input "15"
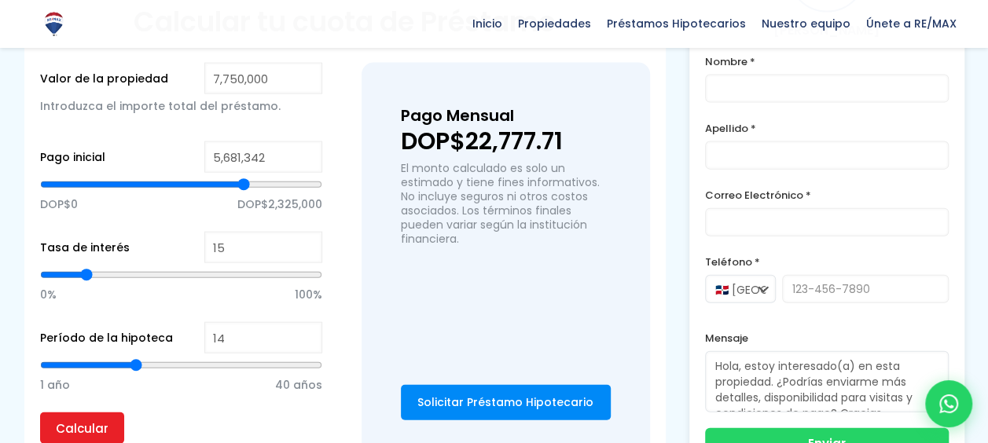
type input "15"
type input "16"
type input "17"
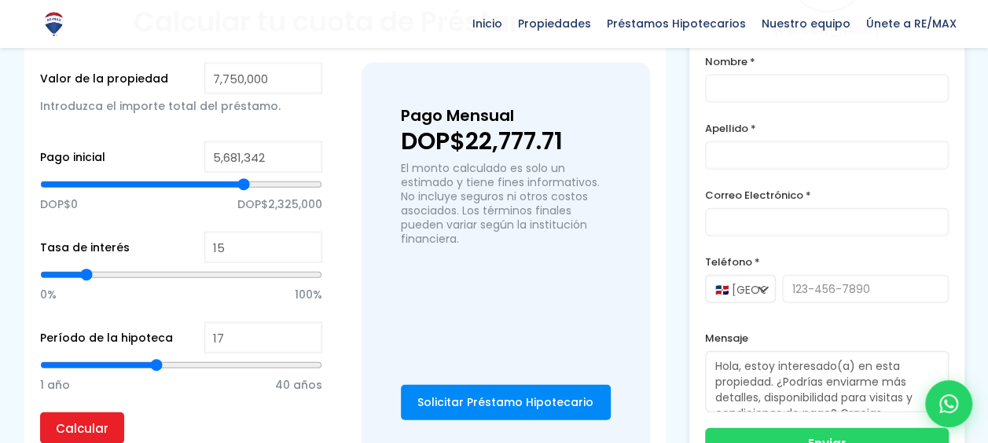
type input "18"
type input "19"
type input "20"
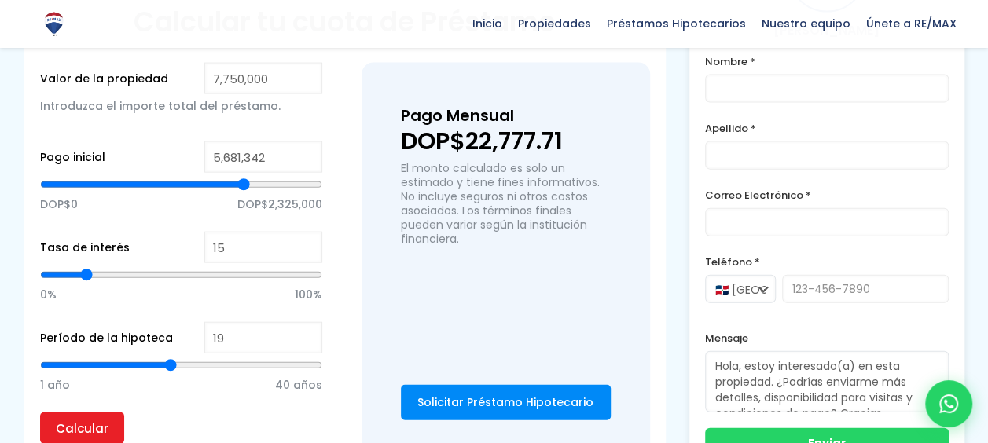
type input "20"
type input "21"
type input "22"
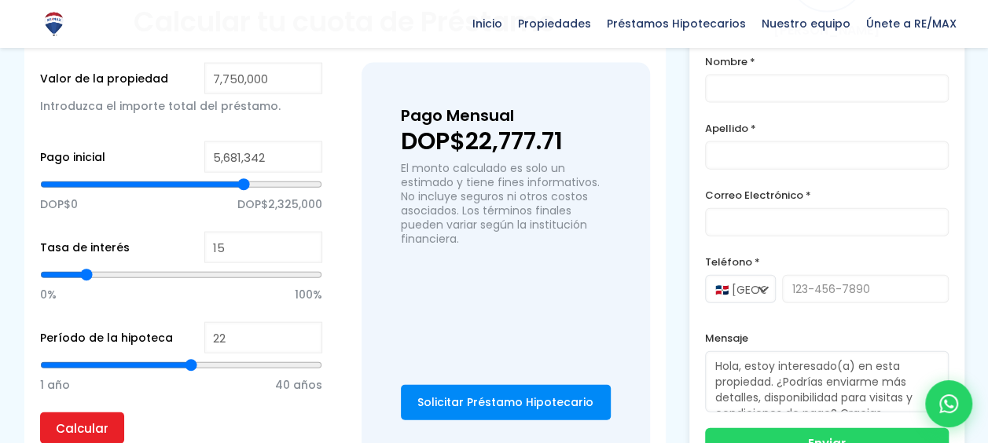
type input "23"
type input "24"
type input "25"
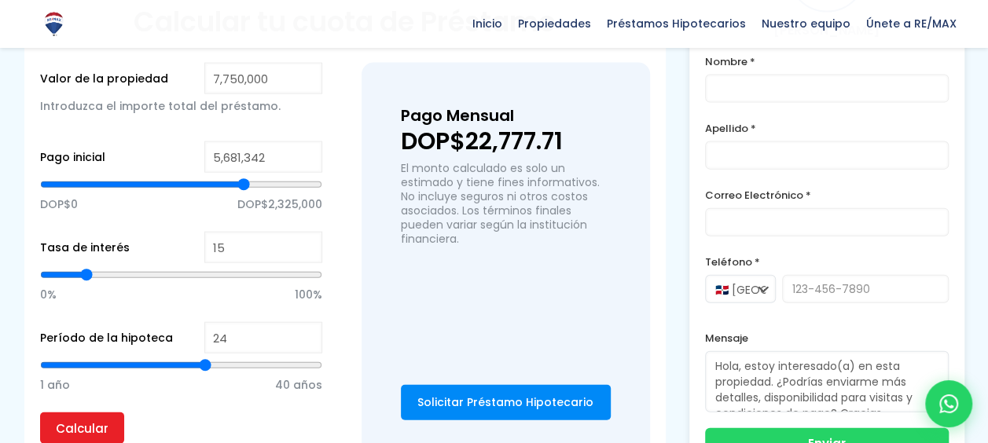
type input "25"
type input "26"
drag, startPoint x: 86, startPoint y: 313, endPoint x: 219, endPoint y: 319, distance: 132.9
type input "26"
click at [219, 358] on input "range" at bounding box center [181, 366] width 282 height 16
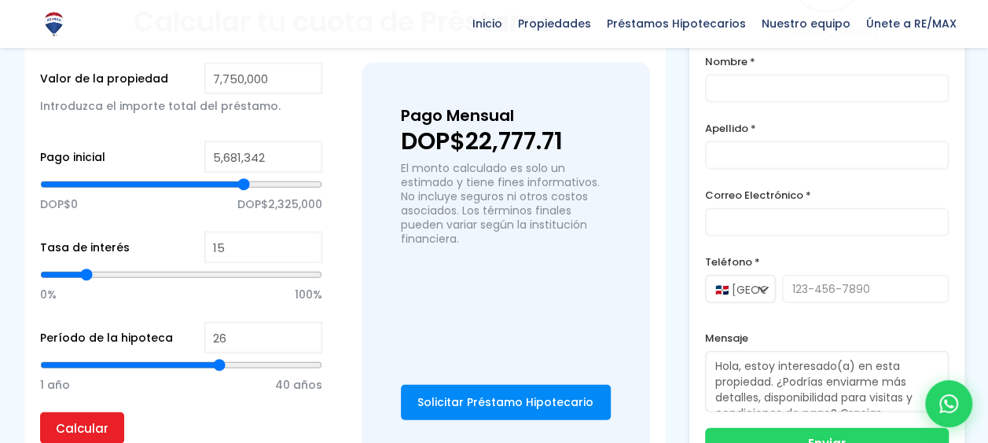
type input "27"
type input "28"
type input "29"
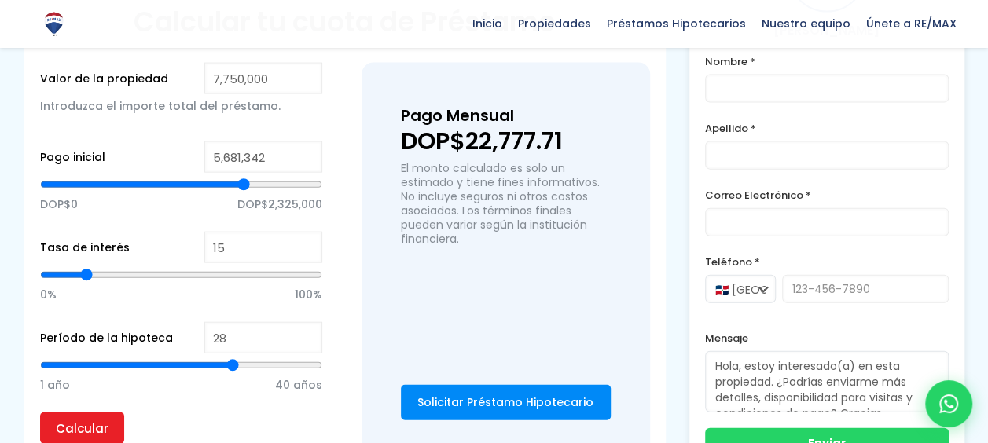
type input "29"
type input "30"
type input "29"
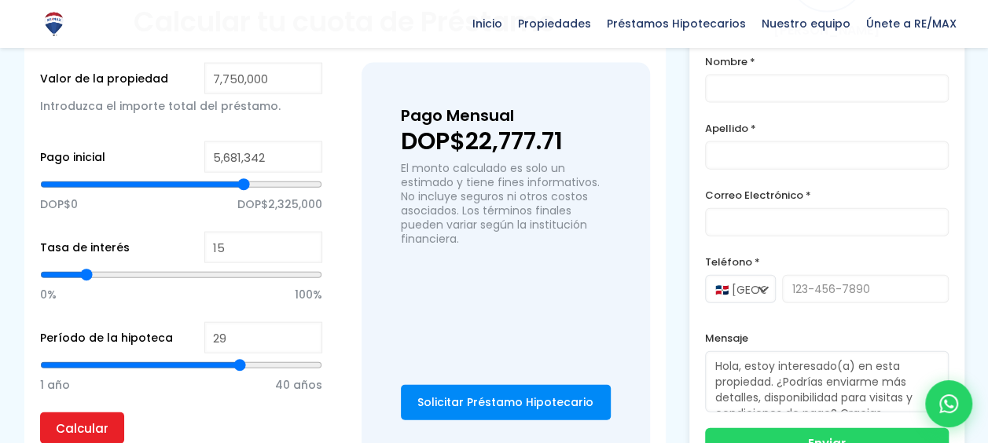
type input "28"
type input "27"
type input "26"
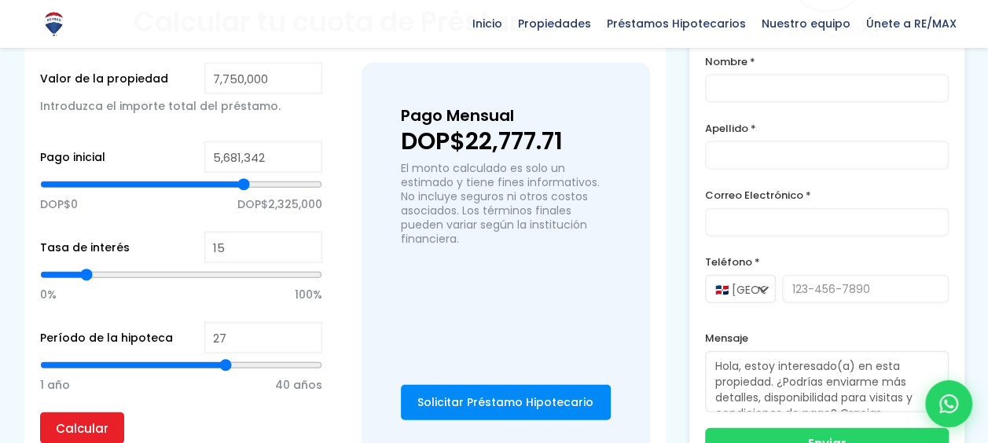
type input "26"
type input "25"
type input "24"
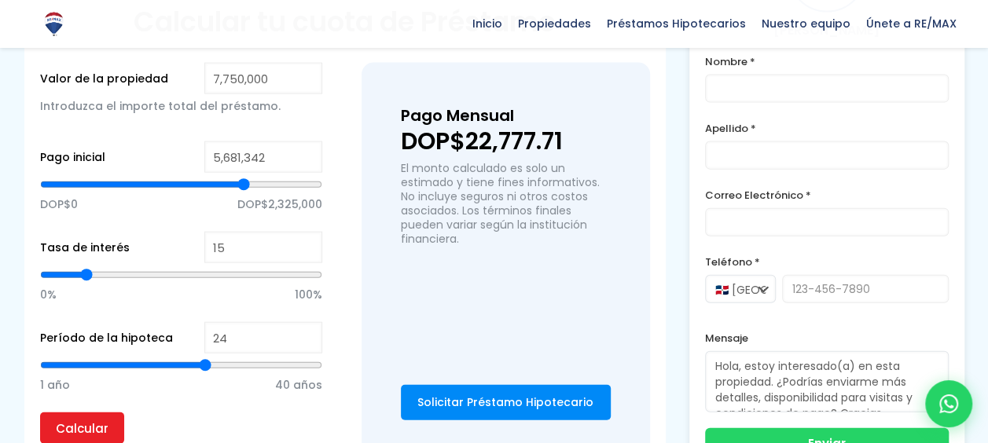
type input "23"
type input "22"
type input "21"
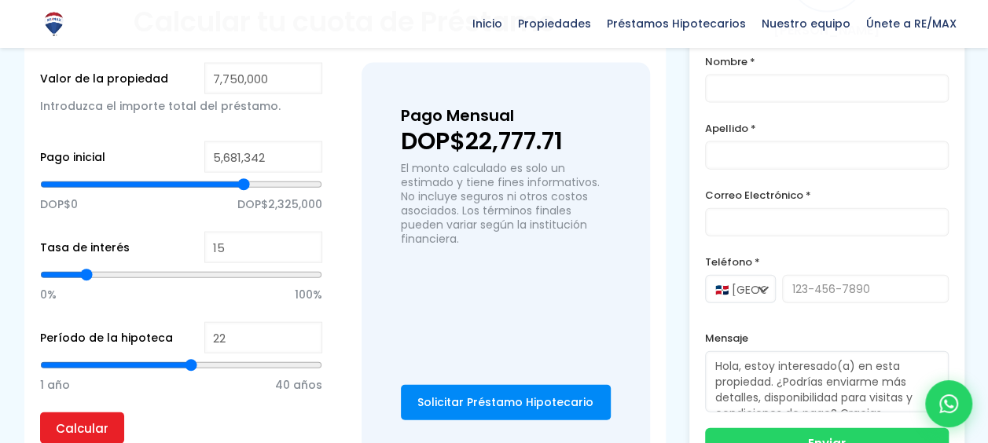
type input "21"
type input "20"
drag, startPoint x: 219, startPoint y: 319, endPoint x: 178, endPoint y: 313, distance: 42.1
type input "20"
click at [178, 358] on input "range" at bounding box center [181, 366] width 282 height 16
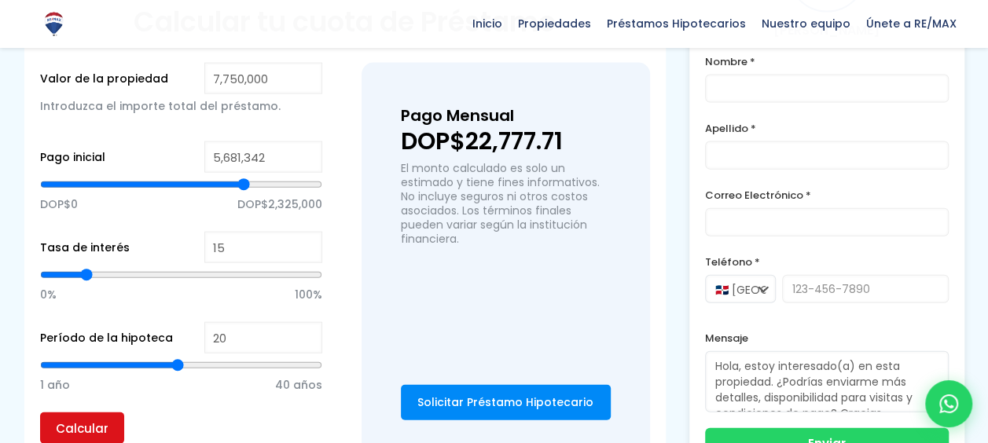
click at [104, 413] on input "Calcular" at bounding box center [82, 428] width 84 height 31
type input "5,756,592"
drag, startPoint x: 245, startPoint y: 130, endPoint x: 255, endPoint y: 130, distance: 9.4
click at [255, 177] on input "range" at bounding box center [181, 185] width 282 height 16
click at [86, 413] on input "Calcular" at bounding box center [82, 428] width 84 height 31
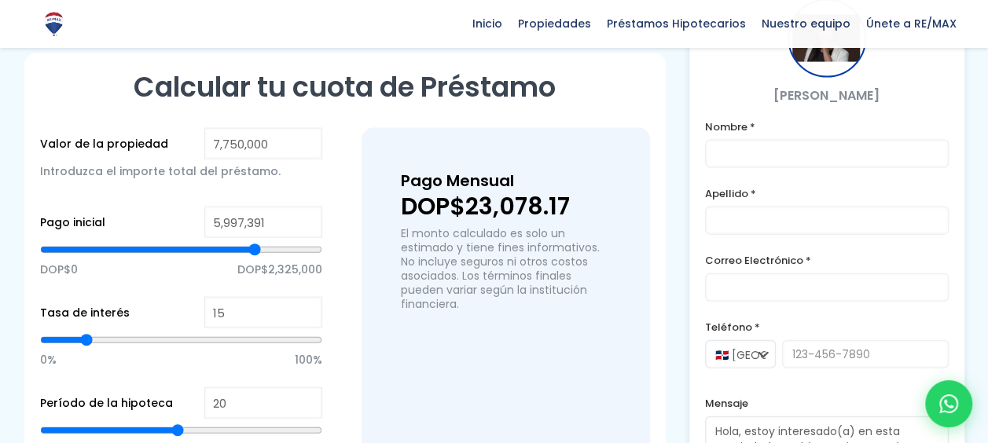
scroll to position [1605, 0]
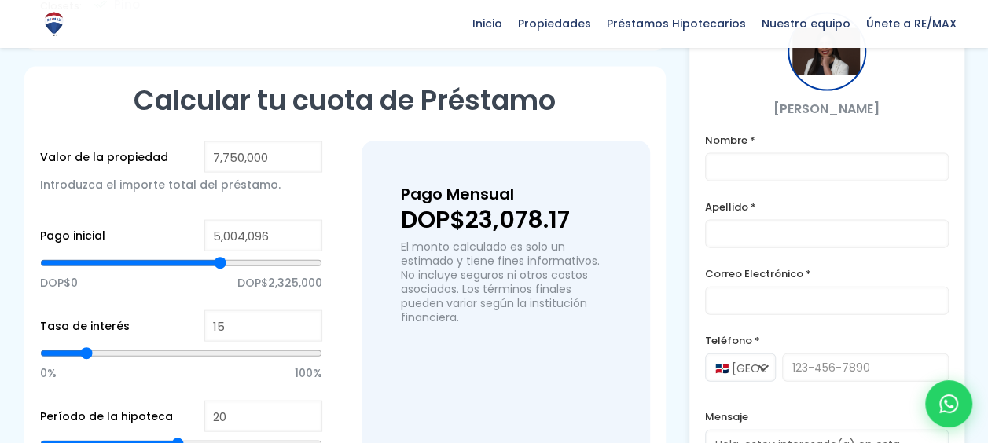
drag, startPoint x: 248, startPoint y: 207, endPoint x: 220, endPoint y: 211, distance: 27.8
click at [220, 255] on input "range" at bounding box center [181, 263] width 282 height 16
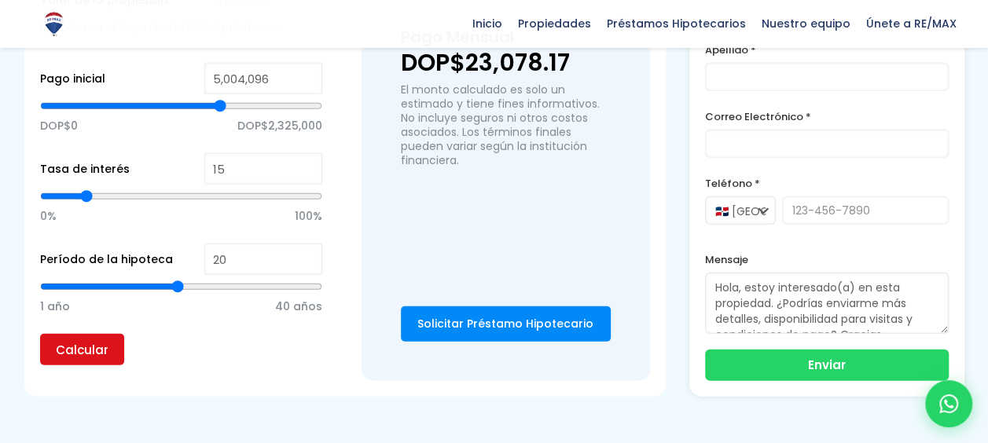
click at [82, 334] on input "Calcular" at bounding box center [82, 349] width 84 height 31
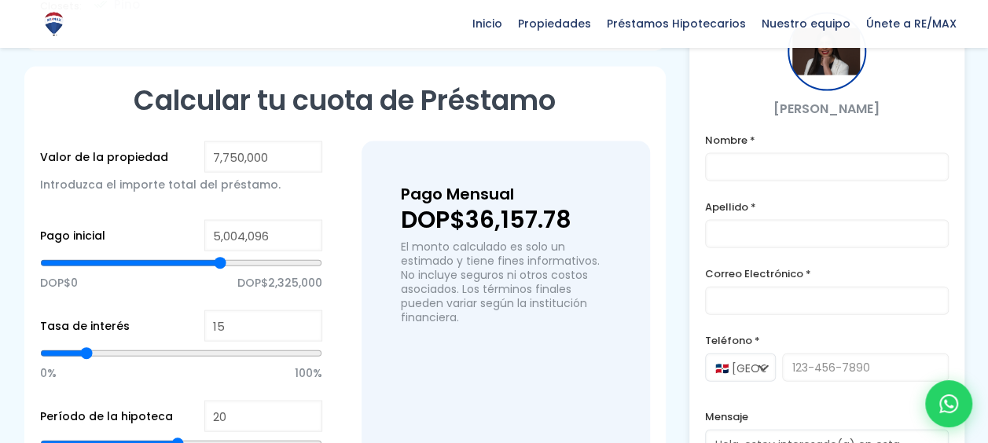
scroll to position [1527, 0]
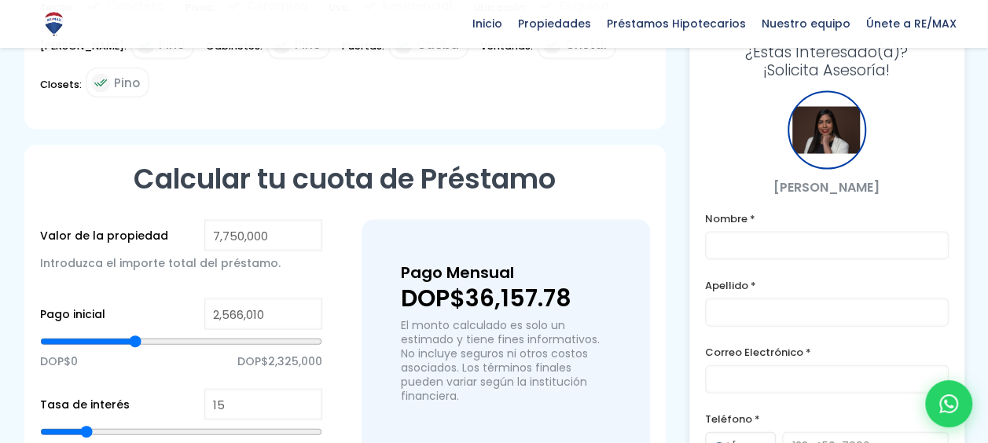
drag, startPoint x: 219, startPoint y: 291, endPoint x: 135, endPoint y: 297, distance: 84.3
click at [135, 334] on input "range" at bounding box center [181, 342] width 282 height 16
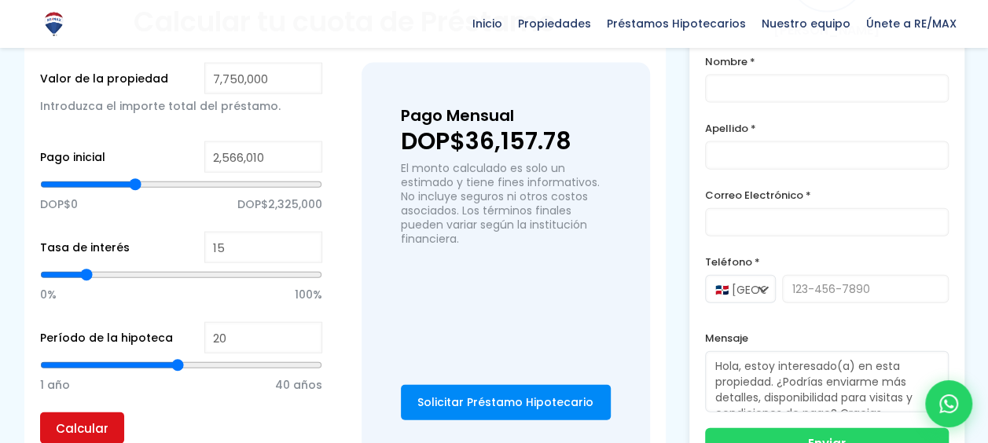
click at [92, 413] on input "Calcular" at bounding box center [82, 428] width 84 height 31
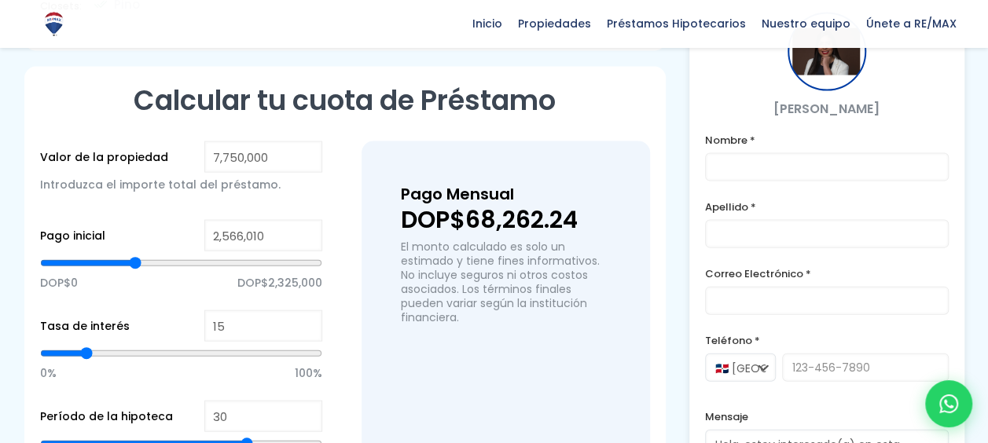
drag, startPoint x: 178, startPoint y: 387, endPoint x: 243, endPoint y: 392, distance: 65.4
click at [243, 436] on input "range" at bounding box center [181, 444] width 282 height 16
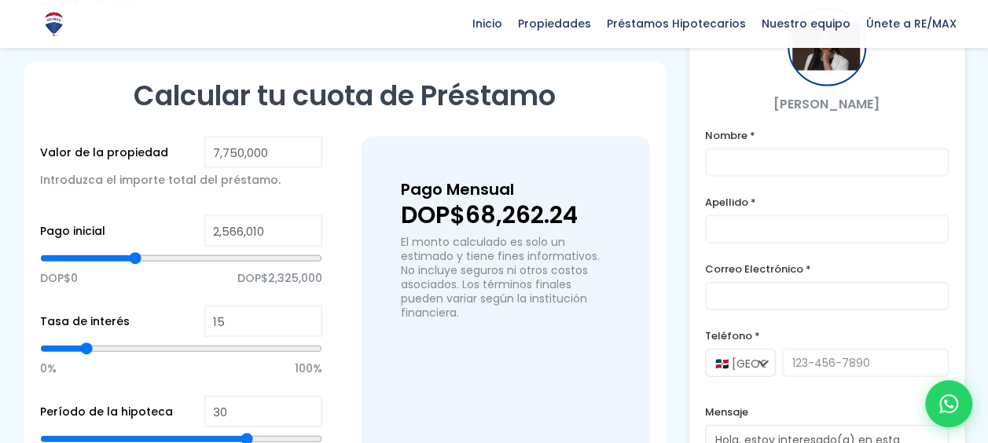
scroll to position [1684, 0]
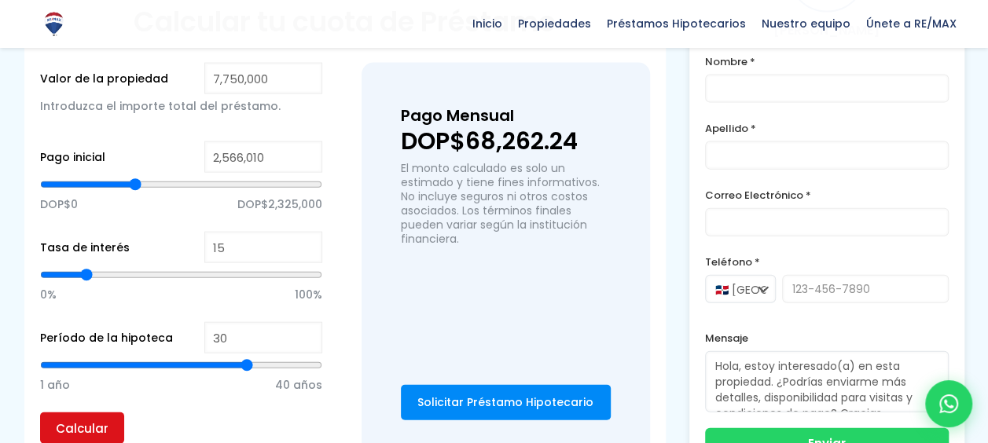
click at [94, 413] on input "Calcular" at bounding box center [82, 428] width 84 height 31
